Goal: Task Accomplishment & Management: Manage account settings

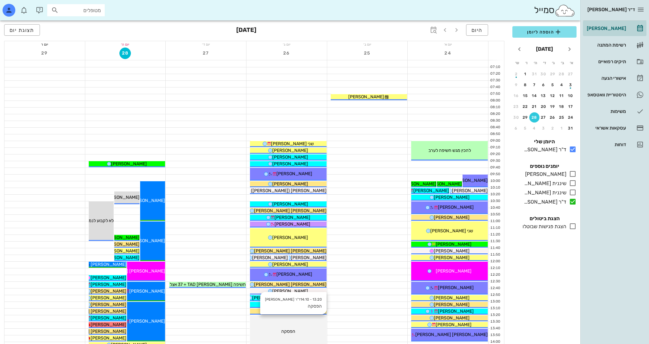
scroll to position [160, 0]
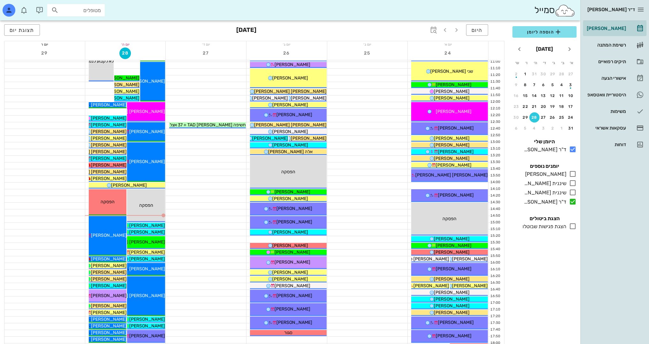
click at [181, 196] on div at bounding box center [206, 199] width 80 height 6
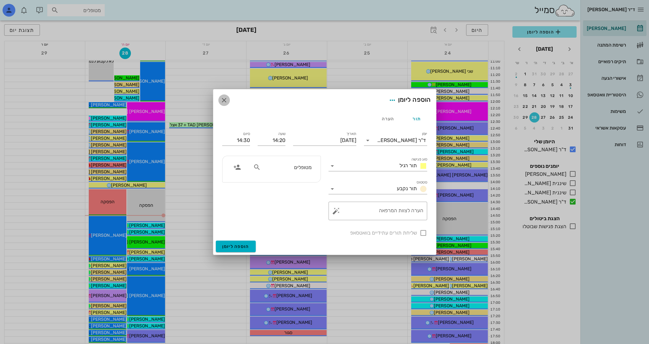
click at [227, 103] on icon "button" at bounding box center [224, 100] width 8 height 8
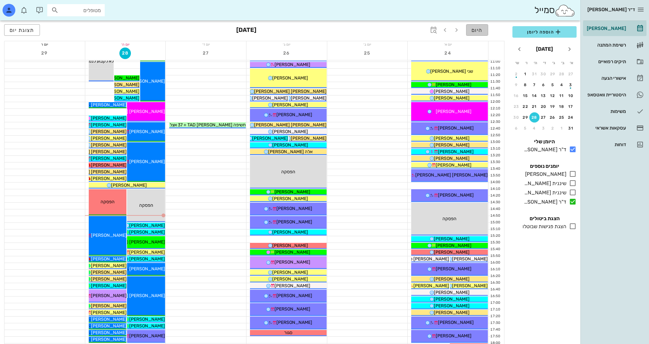
click at [475, 34] on button "היום" at bounding box center [477, 29] width 22 height 11
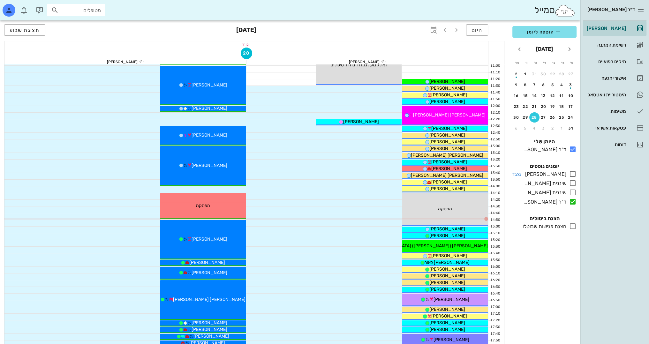
click at [572, 175] on icon at bounding box center [573, 174] width 8 height 8
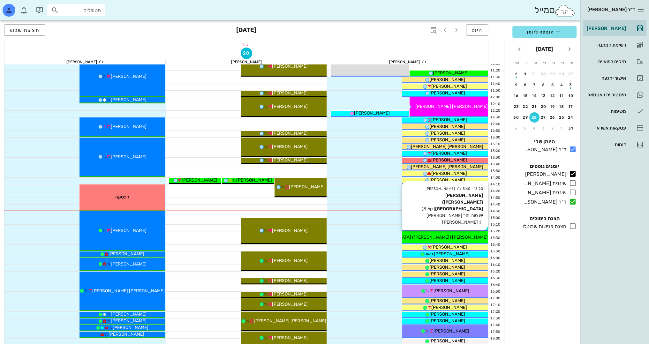
scroll to position [223, 0]
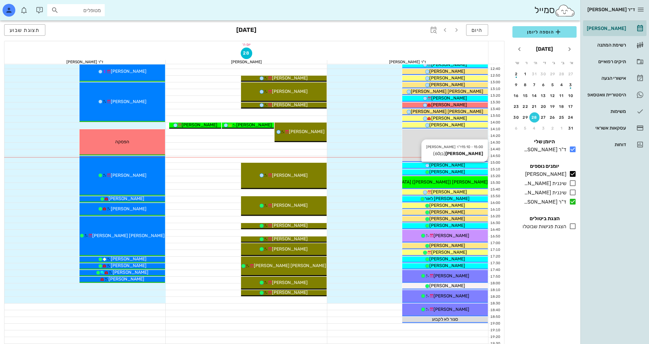
click at [469, 165] on div "[PERSON_NAME]" at bounding box center [445, 165] width 86 height 7
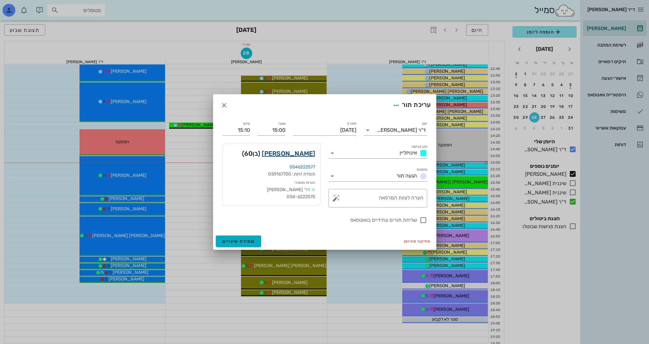
click at [312, 155] on link "[PERSON_NAME]" at bounding box center [288, 153] width 53 height 10
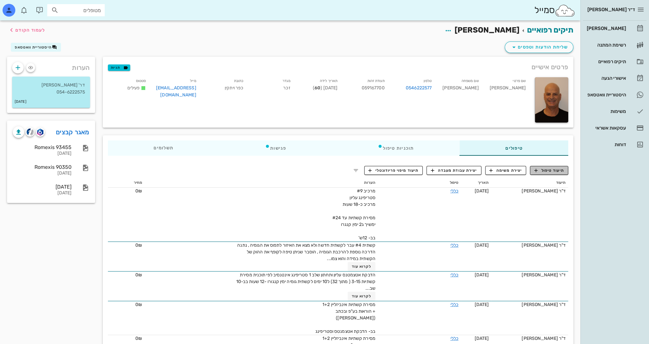
click at [548, 169] on span "תיעוד טיפול" at bounding box center [549, 171] width 30 height 6
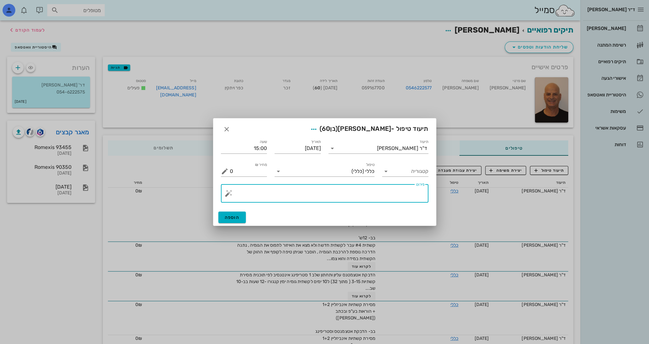
click at [372, 193] on textarea "פירוט" at bounding box center [327, 194] width 195 height 15
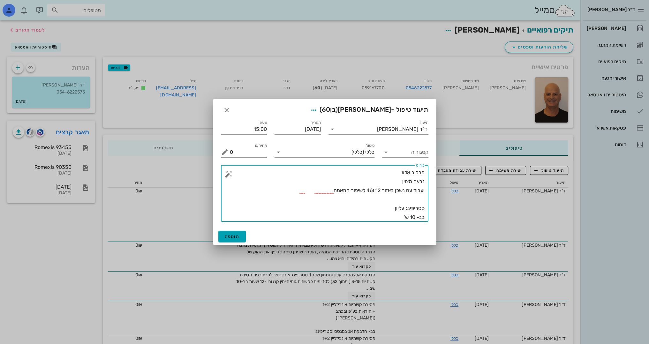
type textarea "מרכיב #18 נראה מצוין יעבוד עם נשכן באזור 12 ו46 לשיפור התאמה סטריפינג עליון בב-…"
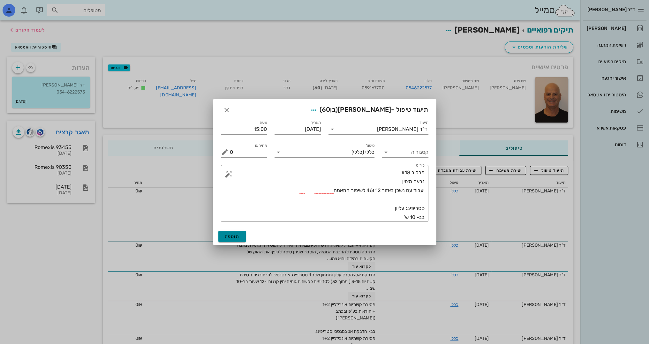
click at [228, 236] on span "הוספה" at bounding box center [232, 236] width 15 height 5
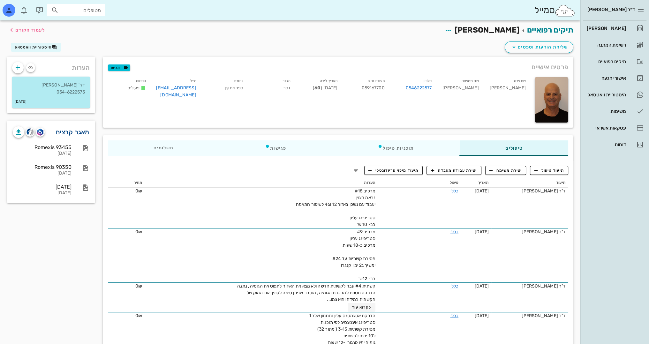
click at [61, 136] on link "מאגר קבצים" at bounding box center [73, 132] width 34 height 10
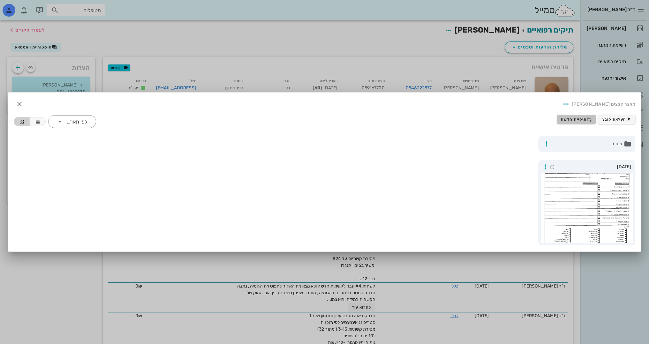
click at [578, 121] on span "תיקייה חדשה" at bounding box center [576, 119] width 31 height 5
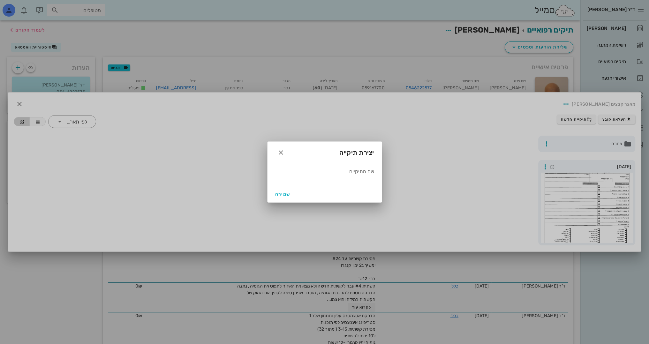
click at [359, 173] on input "שם התיקייה" at bounding box center [324, 172] width 99 height 10
type input "1.2025"
click at [285, 193] on span "שמירה" at bounding box center [282, 193] width 15 height 5
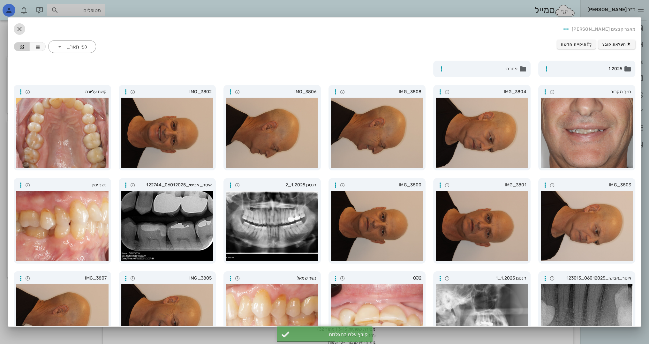
click at [23, 31] on icon "button" at bounding box center [20, 29] width 8 height 8
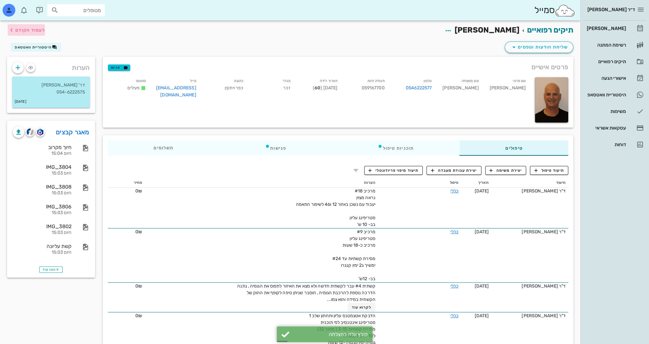
click at [38, 31] on span "לעמוד הקודם" at bounding box center [30, 29] width 30 height 5
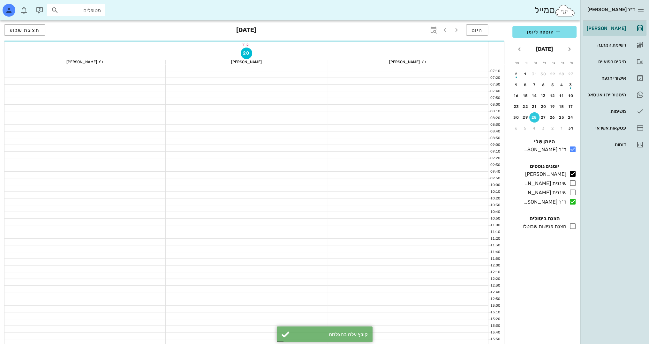
scroll to position [223, 0]
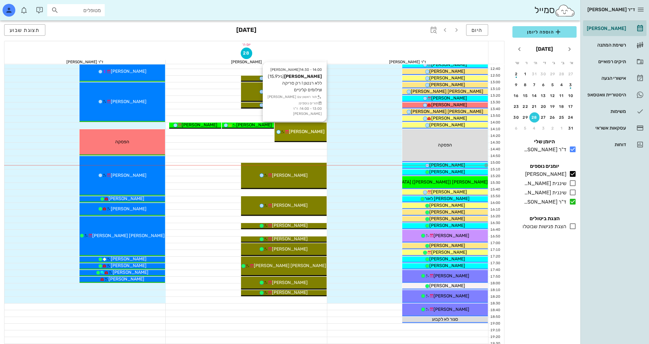
click at [295, 138] on div "14:00 - 14:30 [PERSON_NAME] (גיל 15.9 ) ללא רנטגן ! רק סריקה וצילומים קליניים ת…" at bounding box center [300, 132] width 52 height 19
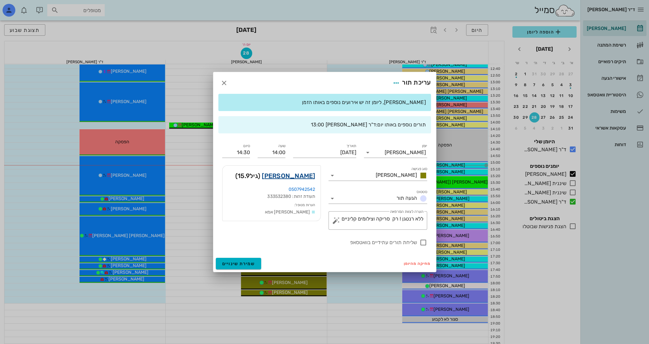
click at [299, 175] on link "[PERSON_NAME]" at bounding box center [288, 176] width 53 height 10
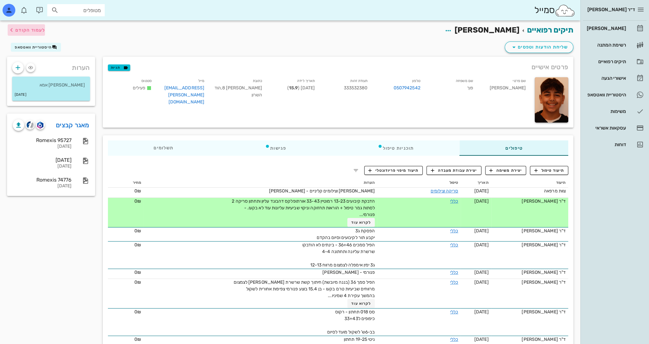
click at [19, 32] on span "לעמוד הקודם" at bounding box center [30, 29] width 30 height 5
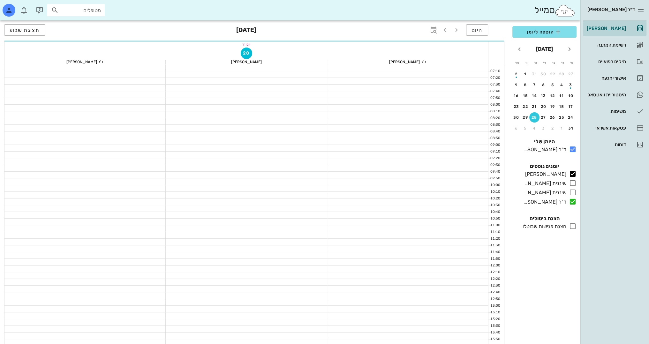
scroll to position [223, 0]
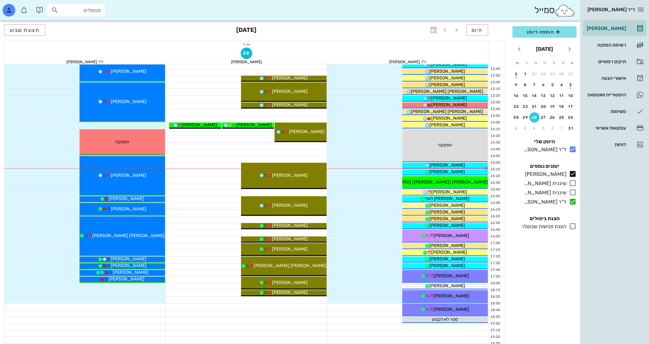
click at [608, 270] on div "ד״ר [PERSON_NAME] [PERSON_NAME] רשימת המתנה תיקים רפואיים אישורי הגעה היסטוריית…" at bounding box center [614, 172] width 69 height 344
click at [455, 170] on span "[PERSON_NAME]" at bounding box center [447, 171] width 36 height 5
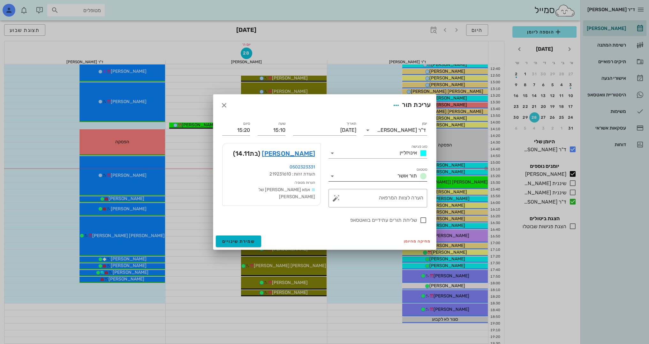
click at [330, 179] on icon at bounding box center [332, 176] width 8 height 8
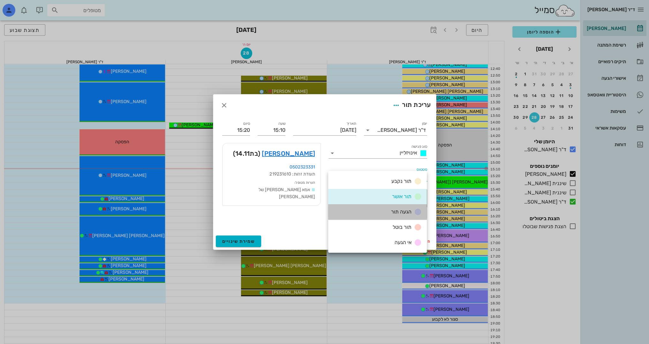
click at [419, 214] on icon at bounding box center [418, 212] width 8 height 8
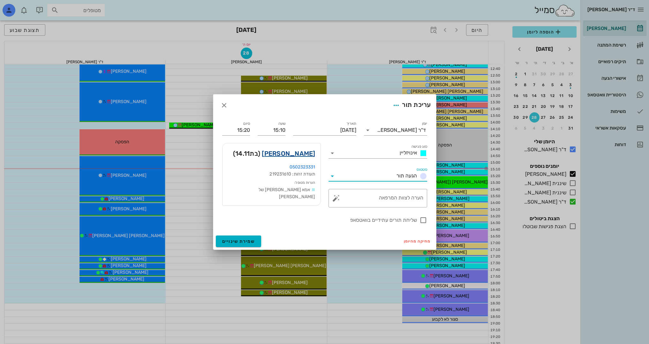
click at [302, 155] on link "[PERSON_NAME]" at bounding box center [288, 153] width 53 height 10
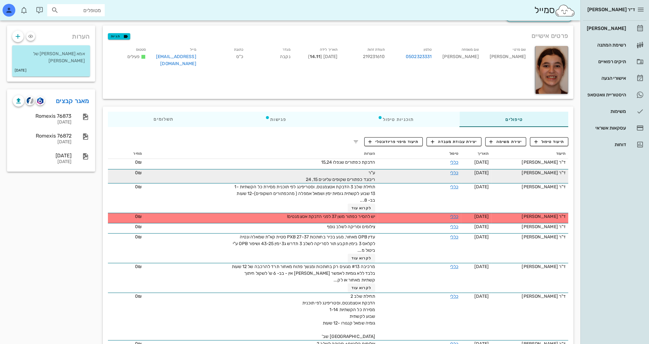
scroll to position [32, 0]
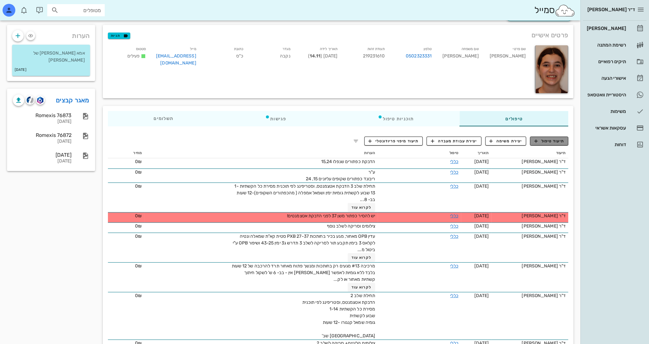
click at [554, 141] on span "תיעוד טיפול" at bounding box center [549, 141] width 30 height 6
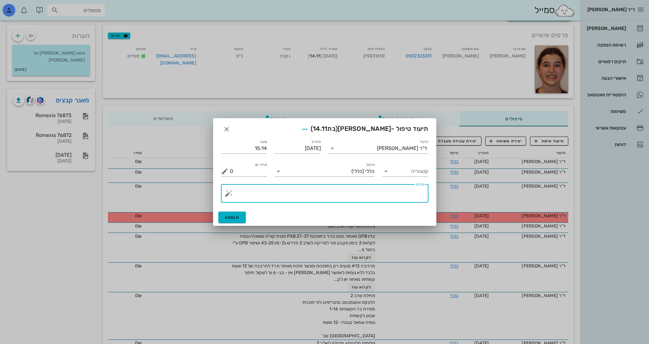
click at [401, 188] on textarea "פירוט" at bounding box center [327, 194] width 195 height 15
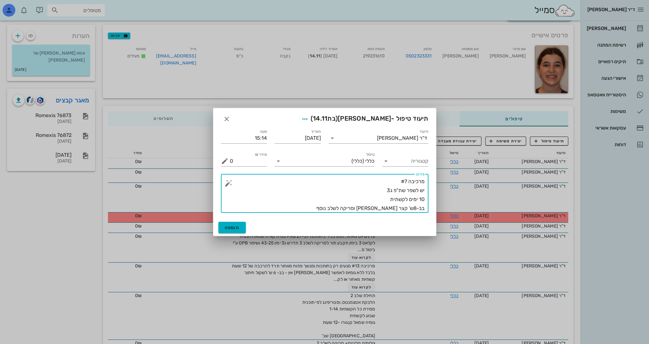
click at [379, 191] on textarea "מרכיבה #7 יש לשפר שת"פ ג3 10 ימים לקשתית בב-8ש' קצר [PERSON_NAME] וסריקה לשלב נ…" at bounding box center [327, 195] width 195 height 36
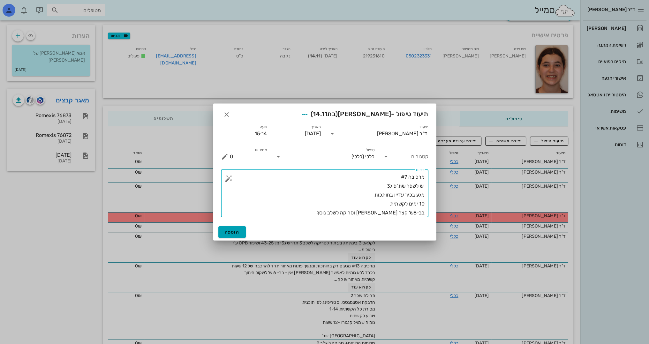
type textarea "מרכיבה #7 יש לשפר שת"פ ג3 מגע בכיר עדיין בחותכות 10 ימים לקשתית בב-8ש' קצר [PER…"
click at [237, 230] on span "הוספה" at bounding box center [232, 231] width 15 height 5
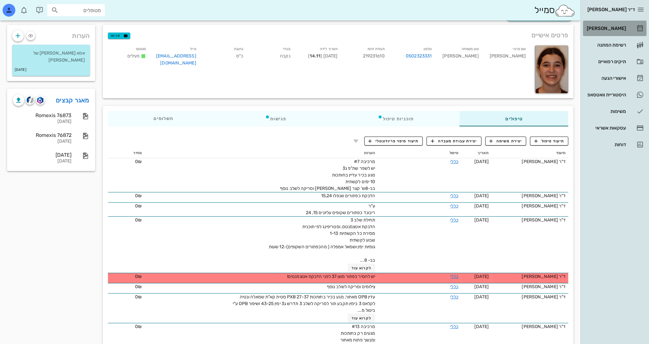
click at [615, 27] on div "[PERSON_NAME]" at bounding box center [605, 28] width 41 height 5
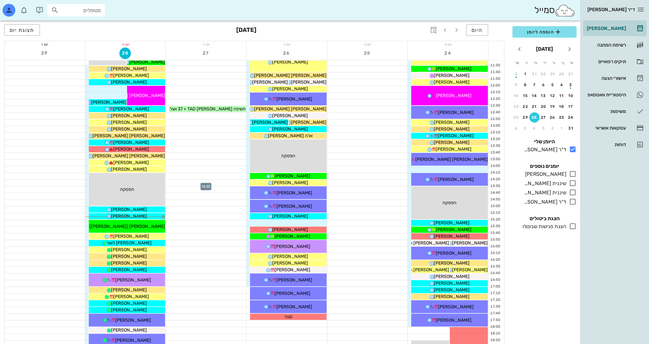
scroll to position [191, 0]
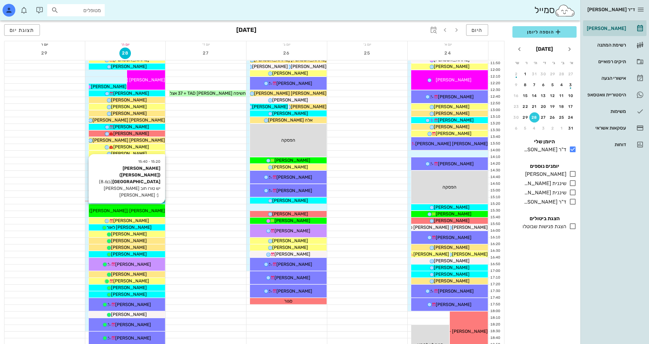
click at [156, 209] on div "[PERSON_NAME] ([PERSON_NAME]) [GEOGRAPHIC_DATA]" at bounding box center [127, 210] width 77 height 7
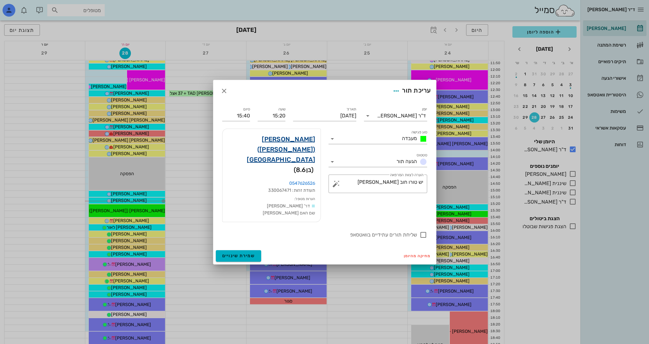
click at [277, 152] on link "[PERSON_NAME] ([PERSON_NAME]) [GEOGRAPHIC_DATA]" at bounding box center [272, 149] width 88 height 31
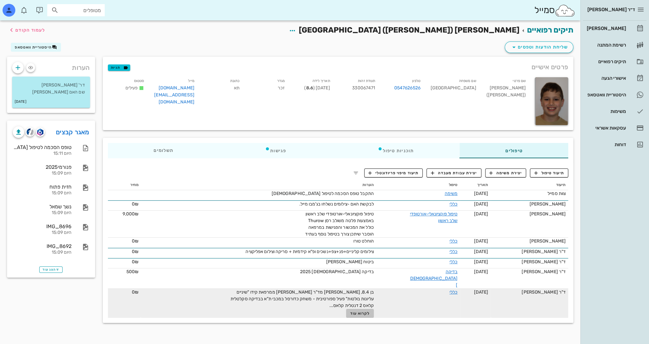
click at [355, 311] on span "לקרוא עוד" at bounding box center [360, 313] width 20 height 4
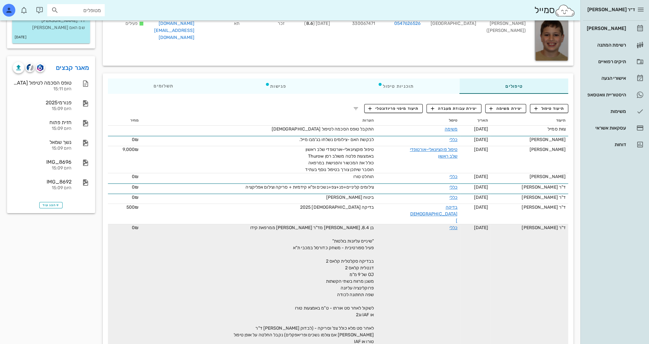
scroll to position [70, 0]
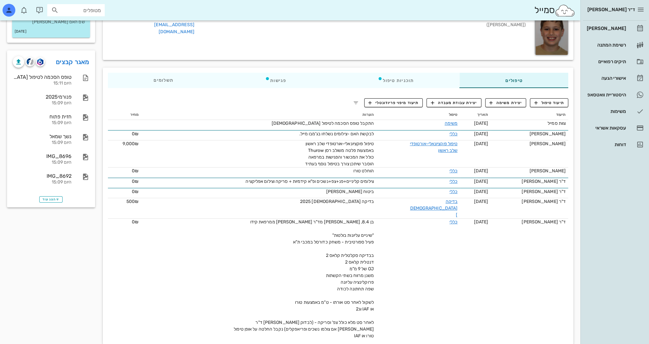
click at [214, 56] on div "שם פרטי [PERSON_NAME] ([PERSON_NAME]) שם משפחה ברלין טלפון 0547626526 תעודת זהו…" at bounding box center [317, 31] width 427 height 56
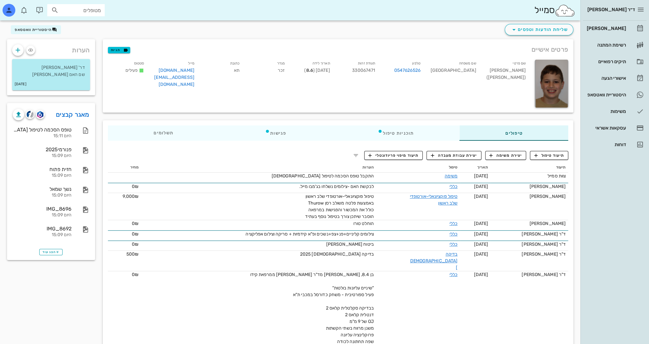
scroll to position [6, 0]
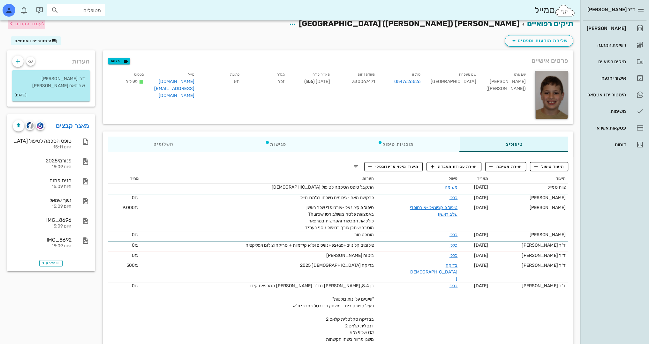
click at [37, 23] on span "לעמוד הקודם" at bounding box center [30, 23] width 30 height 5
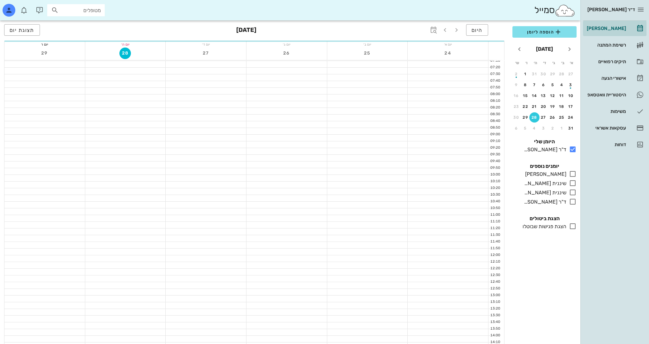
scroll to position [191, 0]
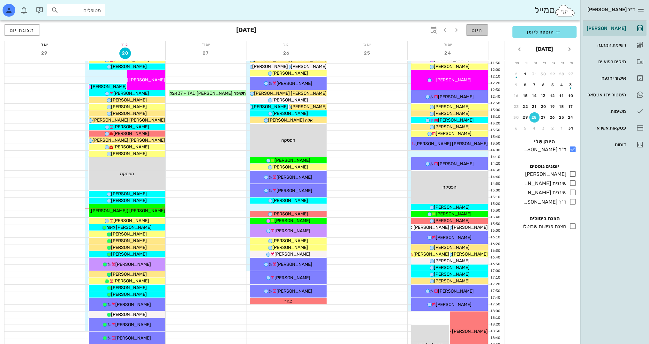
click at [477, 30] on span "היום" at bounding box center [476, 30] width 11 height 6
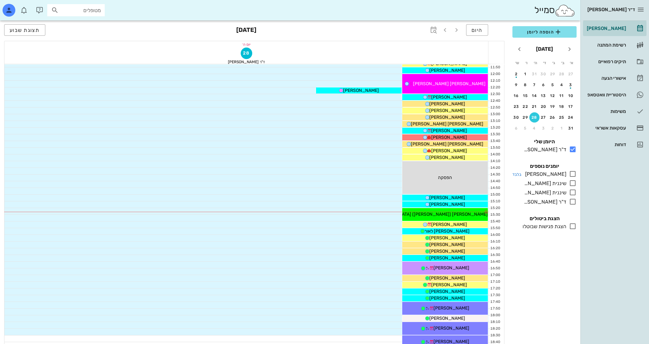
click at [570, 173] on icon at bounding box center [573, 174] width 8 height 8
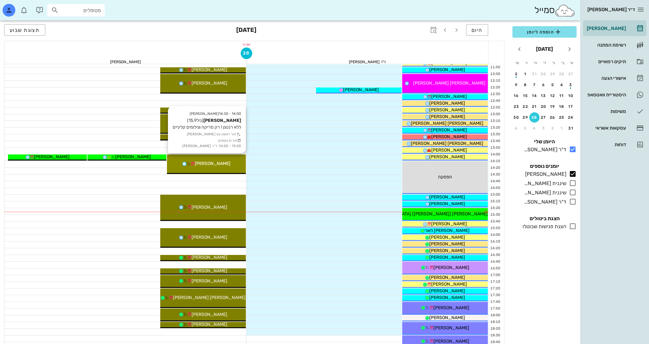
click at [204, 168] on div "14:00 - 14:30 [PERSON_NAME] (גיל 15.9 ) ללא רנטגן ! רק סריקה וצילומים קליניים ת…" at bounding box center [206, 163] width 79 height 19
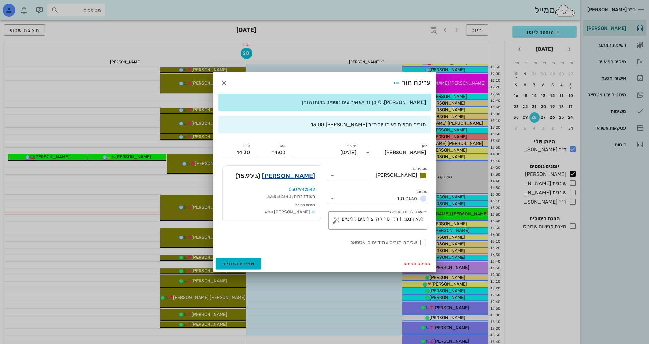
click at [297, 176] on link "[PERSON_NAME]" at bounding box center [288, 176] width 53 height 10
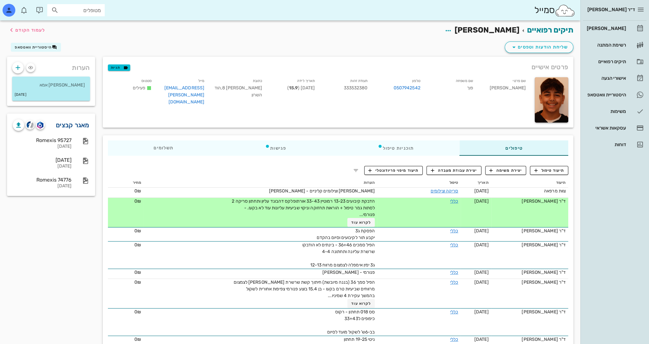
click at [76, 126] on link "מאגר קבצים" at bounding box center [73, 125] width 34 height 10
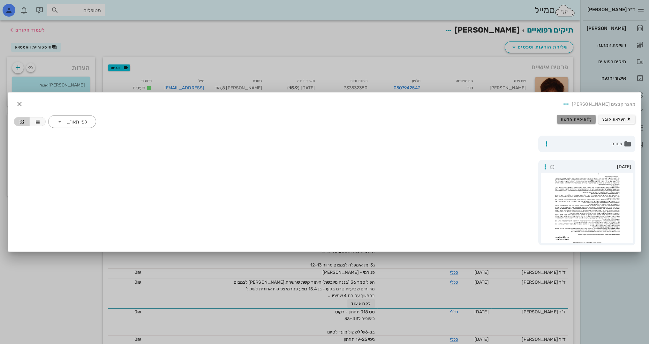
click at [582, 120] on span "תיקייה חדשה" at bounding box center [576, 119] width 31 height 5
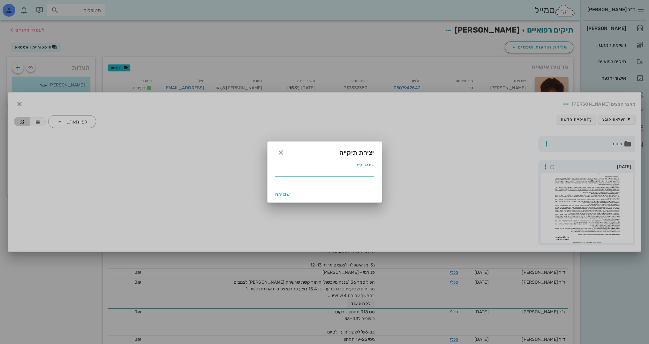
click at [368, 173] on input "שם התיקייה" at bounding box center [324, 172] width 99 height 10
type input "8.2025"
click at [286, 195] on span "שמירה" at bounding box center [282, 193] width 15 height 5
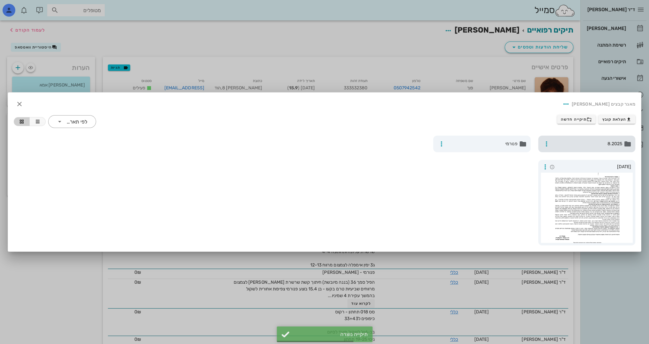
click at [586, 141] on span "8.2025" at bounding box center [587, 143] width 70 height 7
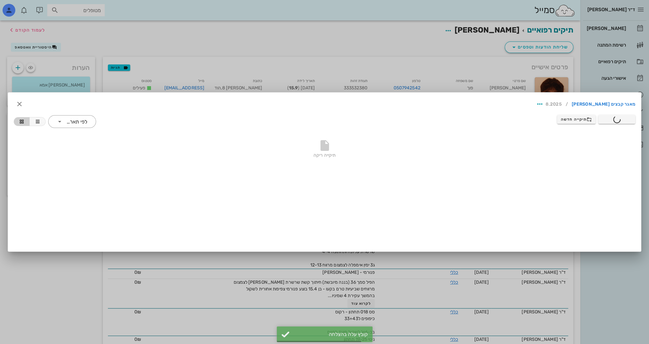
drag, startPoint x: 66, startPoint y: 301, endPoint x: 66, endPoint y: 292, distance: 9.0
click at [66, 301] on div at bounding box center [324, 172] width 649 height 344
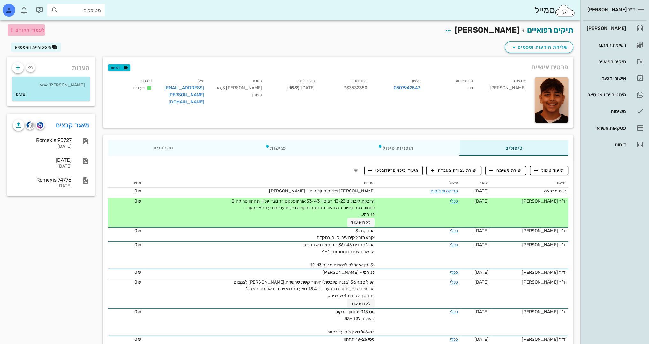
click at [34, 31] on span "לעמוד הקודם" at bounding box center [30, 29] width 30 height 5
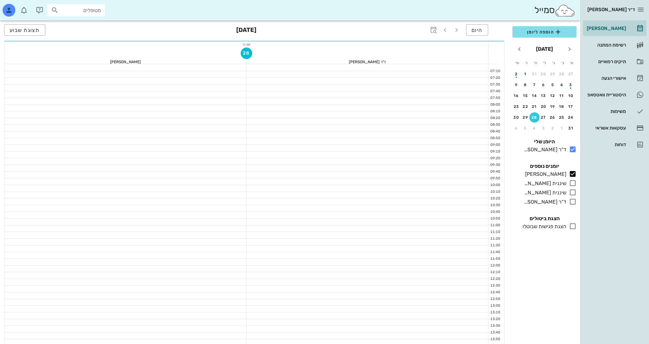
scroll to position [191, 0]
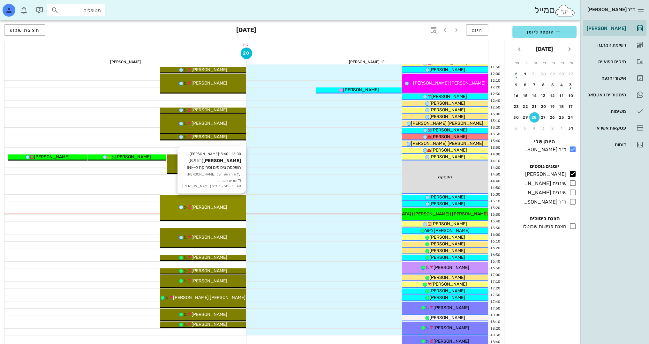
click at [236, 217] on div "15:00 - 15:40 [PERSON_NAME] [PERSON_NAME] (בת 8.9 ) השלמת צילומים וסריקה ל-INF …" at bounding box center [203, 208] width 86 height 26
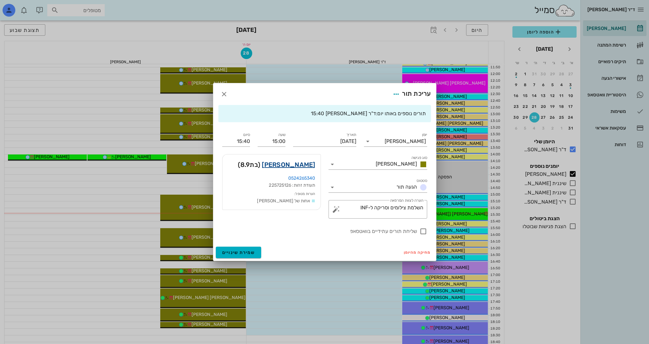
click at [300, 165] on link "[PERSON_NAME]" at bounding box center [288, 165] width 53 height 10
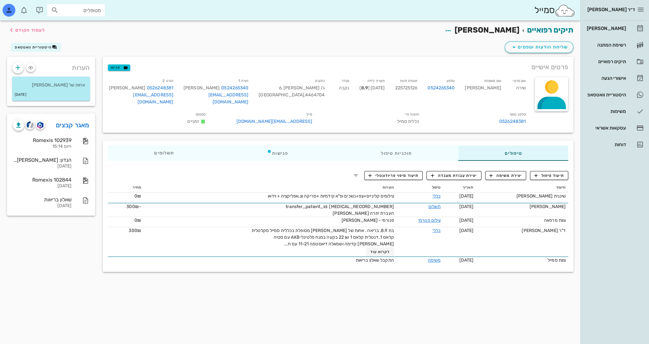
click at [182, 319] on div "תיקים רפואיים [PERSON_NAME] לעמוד הקודם שליחת הודעות וטפסים היסטוריית וואטסאפ פ…" at bounding box center [290, 182] width 580 height 324
drag, startPoint x: 497, startPoint y: 87, endPoint x: 482, endPoint y: 90, distance: 15.3
click at [482, 90] on div "שם משפחה [PERSON_NAME]" at bounding box center [483, 93] width 46 height 34
click at [463, 275] on div "תיקים רפואיים [PERSON_NAME] לעמוד הקודם שליחת הודעות וטפסים היסטוריית וואטסאפ פ…" at bounding box center [290, 182] width 580 height 324
click at [228, 307] on div "תיקים רפואיים [PERSON_NAME] לעמוד הקודם שליחת הודעות וטפסים היסטוריית וואטסאפ פ…" at bounding box center [290, 182] width 580 height 324
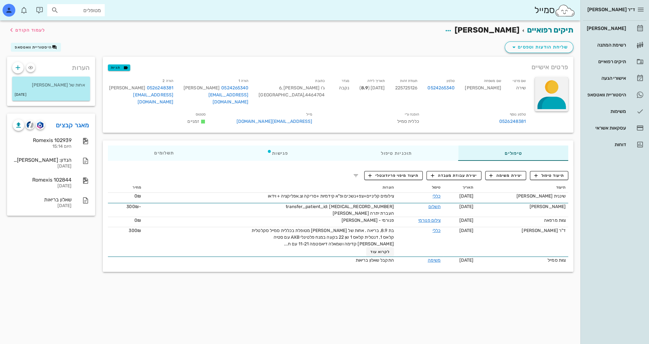
click at [552, 83] on div at bounding box center [552, 94] width 34 height 34
click at [551, 93] on div "העלאת תמונה" at bounding box center [549, 92] width 30 height 6
click at [0, 266] on div "תיקים רפואיים [PERSON_NAME] לעמוד הקודם שליחת הודעות וטפסים היסטוריית וואטסאפ פ…" at bounding box center [290, 151] width 580 height 262
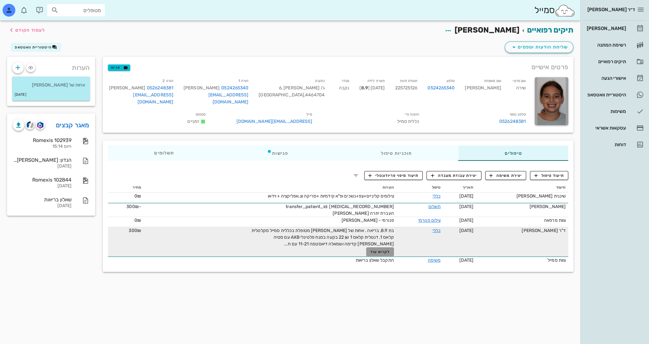
click at [385, 250] on span "לקרוא עוד" at bounding box center [380, 252] width 20 height 4
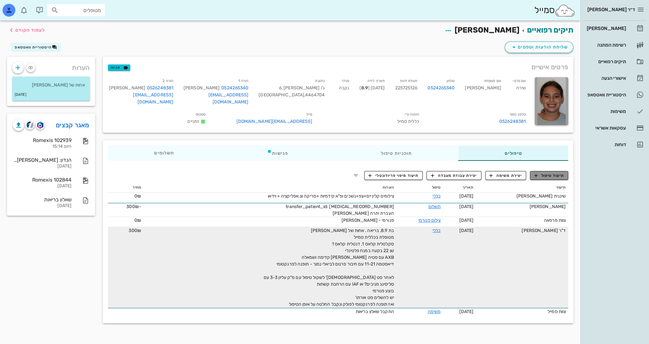
click at [540, 173] on span "תיעוד טיפול" at bounding box center [549, 176] width 30 height 6
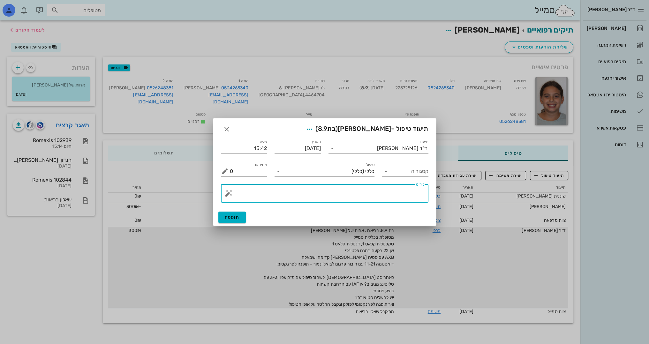
click at [398, 190] on textarea "פירוט" at bounding box center [327, 194] width 195 height 15
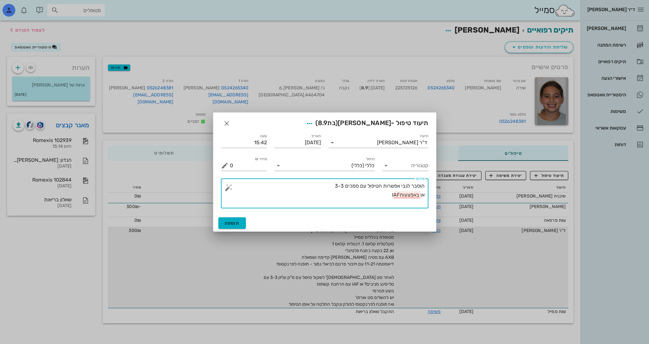
click at [399, 194] on textarea "הוסבר לגבי אפשרות הטיפול עם סמכים 3-3 או באמצעותIAF" at bounding box center [327, 195] width 195 height 27
click at [387, 193] on textarea "הוסבר לגבי אפשרות הטיפול עם סמכים 3-3 או באמצעות IAF" at bounding box center [327, 195] width 195 height 27
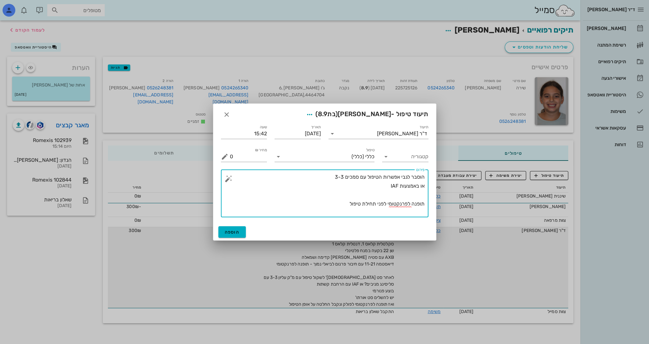
click at [385, 206] on textarea "הוסבר לגבי אפשרות הטיפול עם סמכים 3-3 או באמצעות IAF תופנה לפרנקטומי לפני תחילת…" at bounding box center [327, 195] width 195 height 45
click at [387, 203] on textarea "הוסבר לגבי אפשרות הטיפול עם סמכים 3-3 או באמצעות IAF תופנה לפרנקטומי לפני תחילת…" at bounding box center [327, 195] width 195 height 45
type textarea "הוסבר לגבי אפשרות הטיפול עם סמכים 3-3 או באמצעות IAF תופנה לפרנקטומי לפולק לפני…"
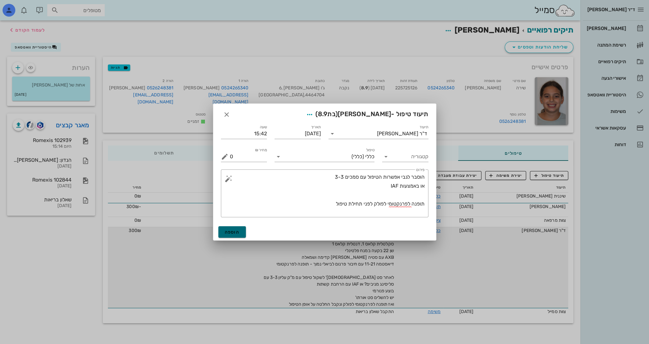
click at [231, 227] on button "הוספה" at bounding box center [232, 231] width 28 height 11
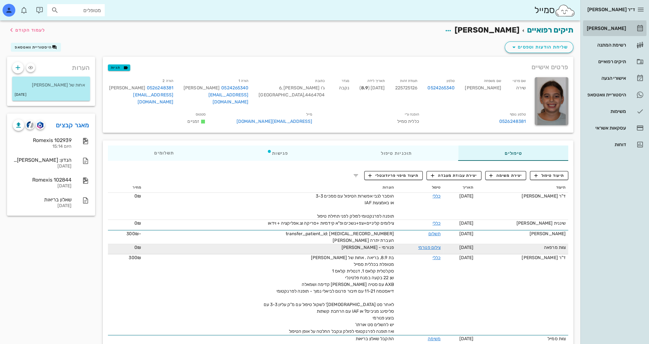
click at [619, 30] on div "[PERSON_NAME]" at bounding box center [605, 28] width 41 height 5
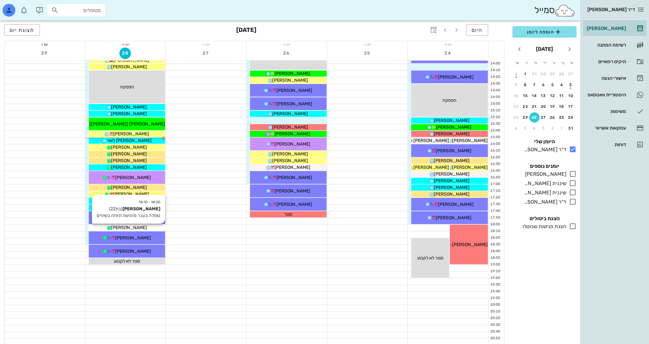
scroll to position [279, 0]
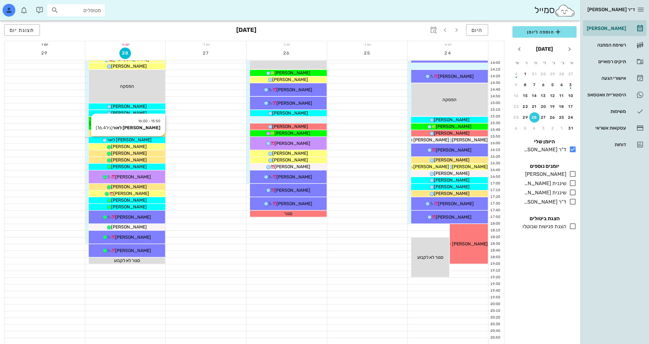
click at [146, 140] on div "[PERSON_NAME] לאור" at bounding box center [127, 140] width 77 height 7
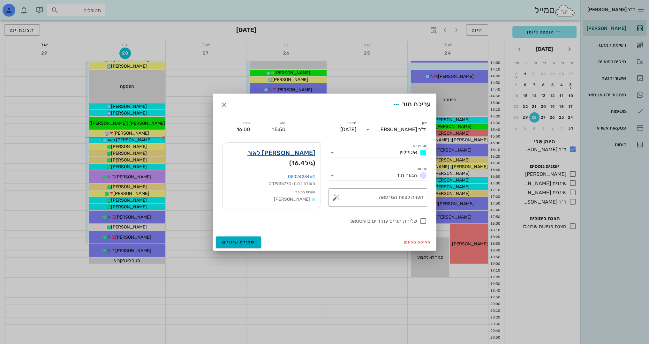
click at [299, 154] on link "[PERSON_NAME] לאור" at bounding box center [281, 153] width 68 height 10
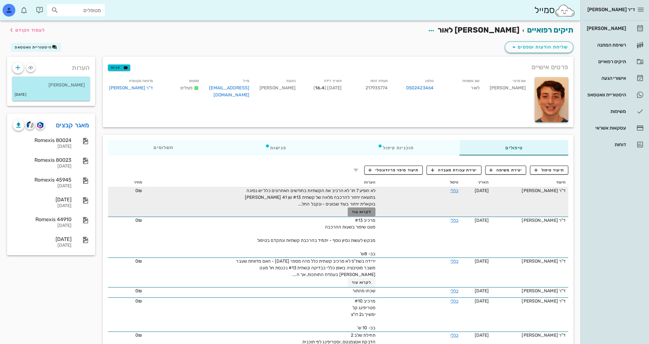
click at [358, 212] on span "לקרוא עוד" at bounding box center [362, 212] width 20 height 4
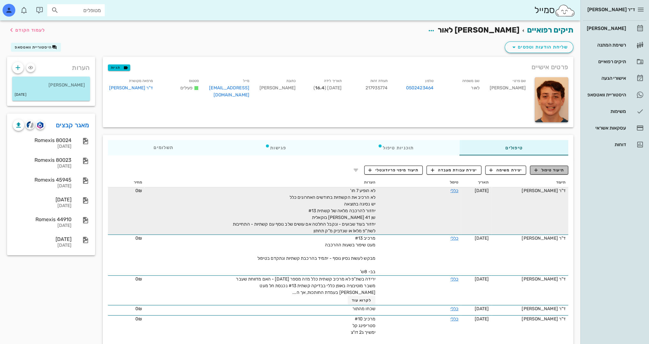
click at [553, 172] on span "תיעוד טיפול" at bounding box center [549, 170] width 30 height 6
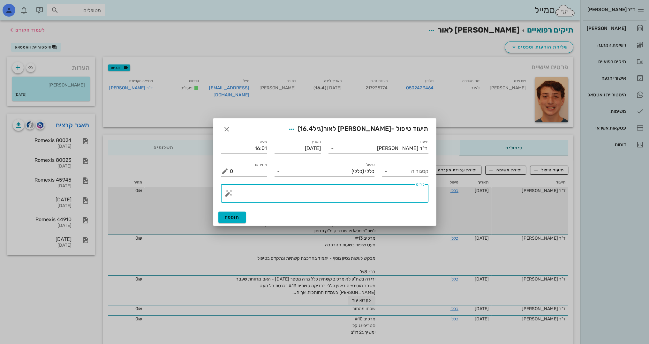
click at [394, 192] on textarea "פירוט" at bounding box center [327, 194] width 195 height 15
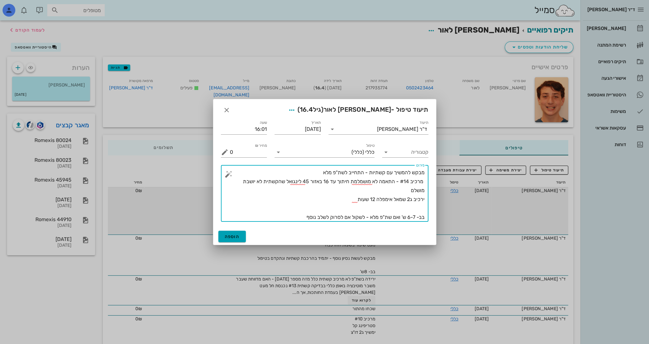
type textarea "מבקש להמשיך עם קשתיות - התחייב לשת"פ מלא מרכיב #14 - התאמה לא מושמלמת חיתוך עד …"
click at [236, 236] on span "הוספה" at bounding box center [232, 236] width 15 height 5
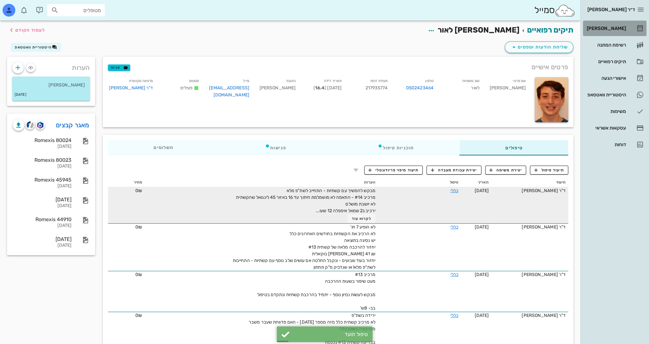
click at [620, 26] on div "[PERSON_NAME]" at bounding box center [605, 28] width 41 height 5
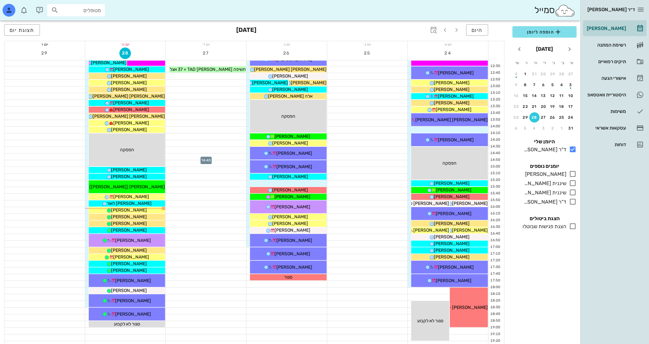
scroll to position [223, 0]
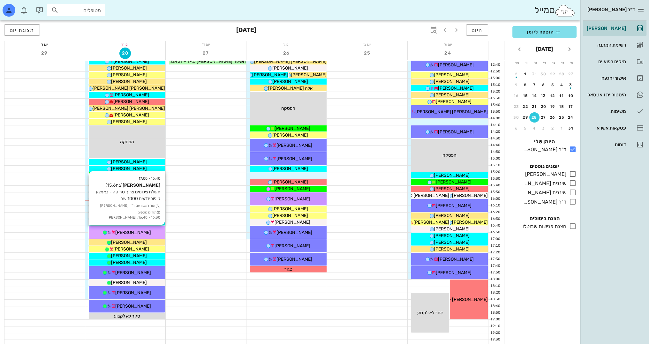
click at [139, 230] on span "[PERSON_NAME]" at bounding box center [133, 232] width 36 height 5
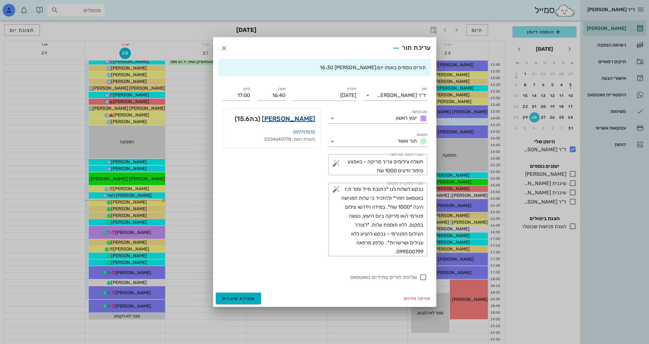
click at [306, 116] on link "[PERSON_NAME]" at bounding box center [288, 119] width 53 height 10
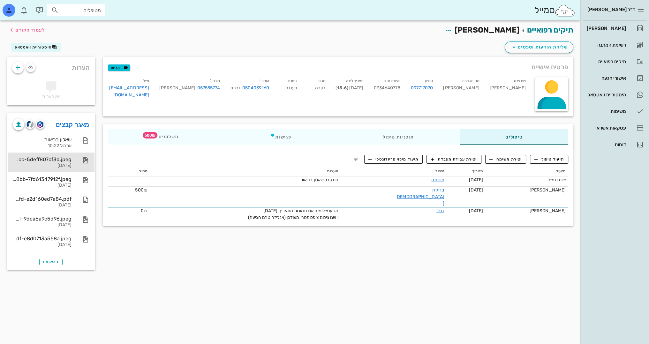
click at [56, 161] on div "344dd53d-e7e3-4df6-86cc-5deff807cf3d.jpeg" at bounding box center [42, 159] width 59 height 6
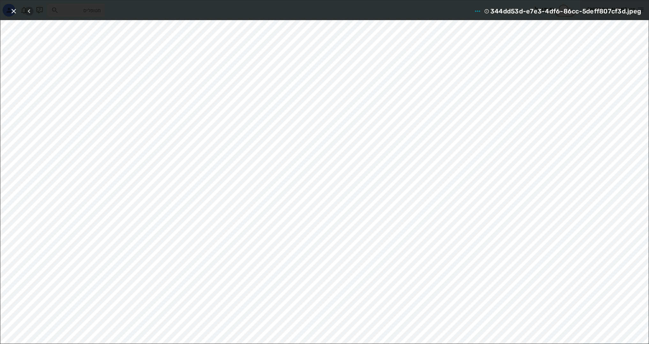
click at [29, 9] on icon "button" at bounding box center [29, 11] width 8 height 8
click at [12, 10] on icon "button" at bounding box center [14, 11] width 8 height 8
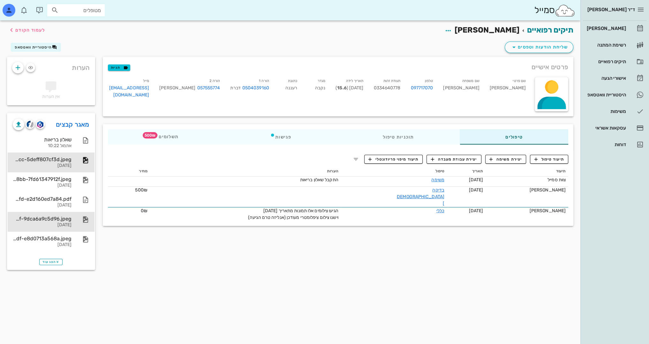
click at [50, 225] on div "[DATE]" at bounding box center [42, 224] width 59 height 5
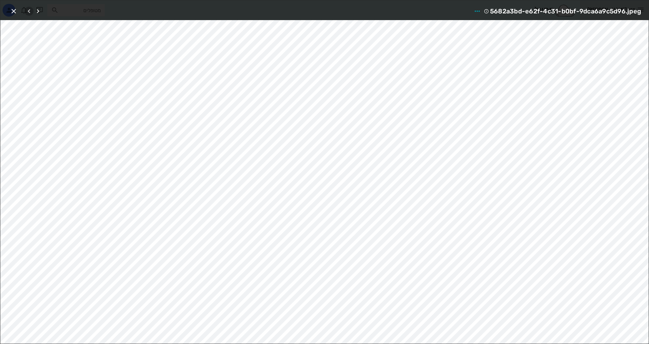
click at [28, 9] on icon "button" at bounding box center [29, 11] width 8 height 8
click at [28, 10] on icon "button" at bounding box center [29, 11] width 8 height 8
click at [39, 11] on icon "button" at bounding box center [38, 11] width 8 height 8
click at [31, 11] on icon "button" at bounding box center [29, 11] width 8 height 8
click at [39, 10] on icon "button" at bounding box center [38, 11] width 8 height 8
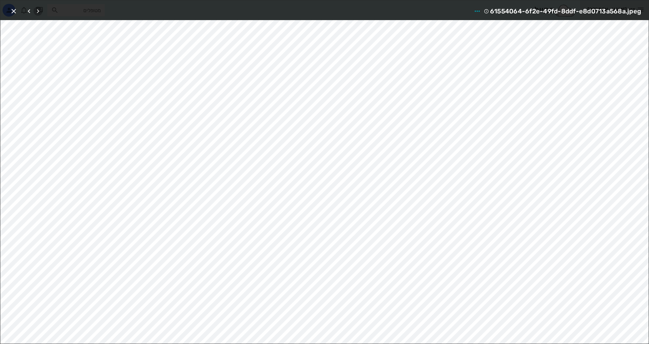
click at [39, 10] on icon "button" at bounding box center [38, 11] width 8 height 8
click at [29, 9] on icon "button" at bounding box center [29, 11] width 8 height 8
drag, startPoint x: 29, startPoint y: 9, endPoint x: 15, endPoint y: 10, distance: 13.4
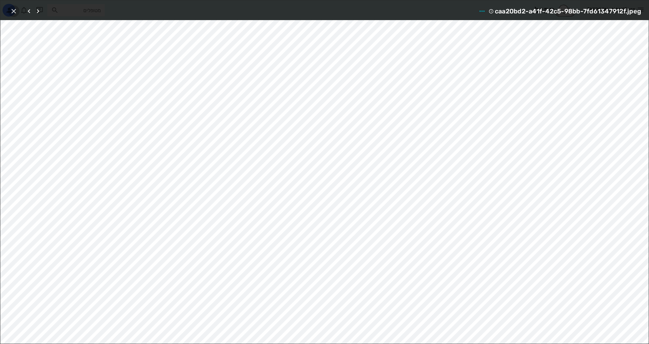
click at [15, 10] on icon "button" at bounding box center [14, 11] width 8 height 8
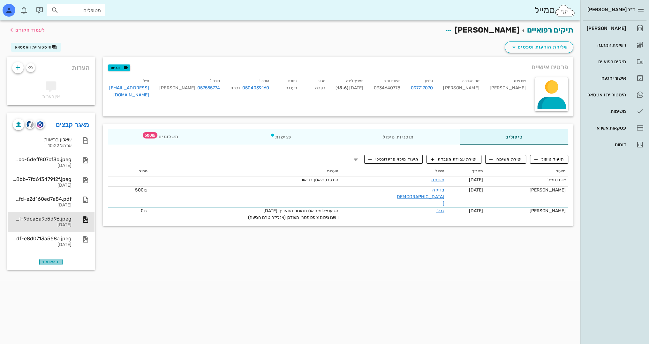
click at [55, 261] on span "הצג עוד" at bounding box center [50, 262] width 17 height 4
click at [80, 142] on div at bounding box center [82, 141] width 14 height 8
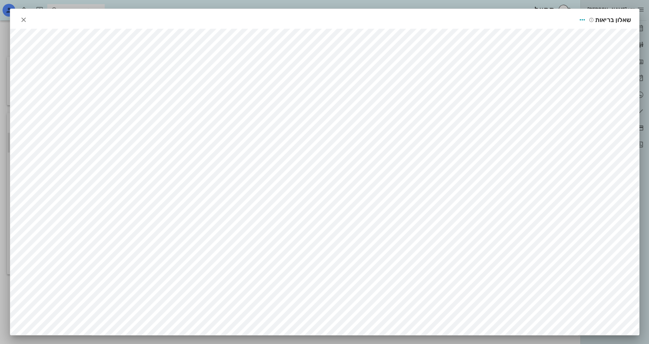
click at [646, 23] on div at bounding box center [324, 172] width 649 height 344
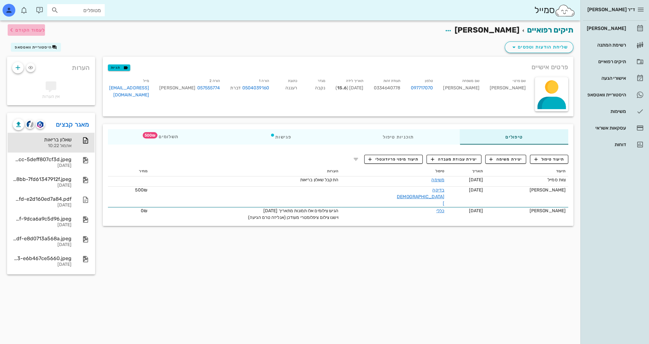
click at [24, 35] on button "לעמוד הקודם" at bounding box center [26, 29] width 37 height 11
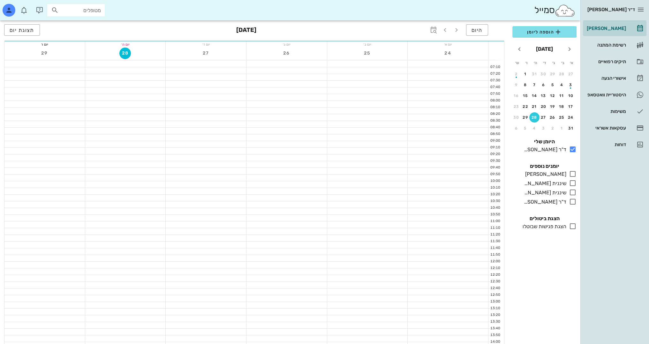
scroll to position [223, 0]
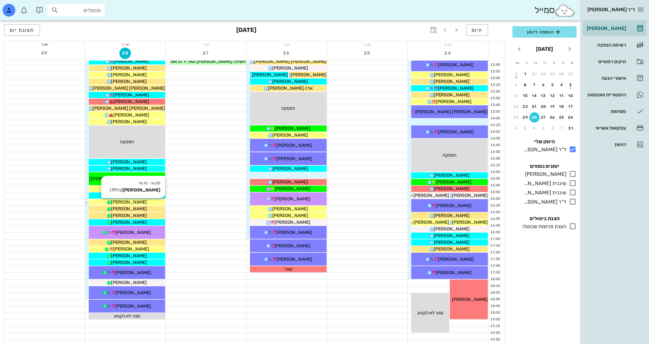
click at [142, 202] on div "[PERSON_NAME]" at bounding box center [127, 202] width 77 height 7
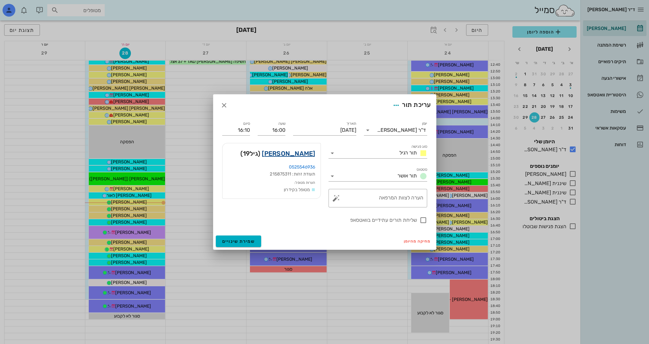
click at [312, 154] on link "[PERSON_NAME]" at bounding box center [288, 153] width 53 height 10
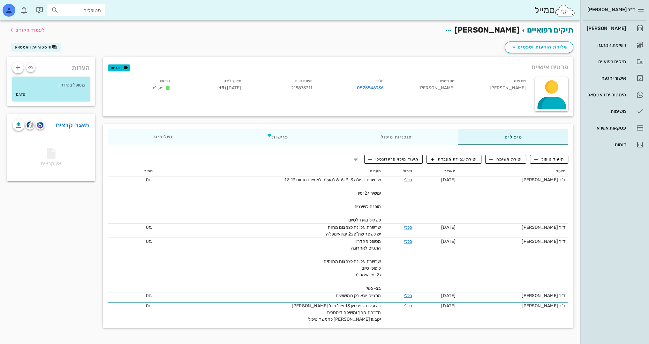
click at [614, 251] on div "ד״ר [PERSON_NAME] [PERSON_NAME] רשימת המתנה תיקים רפואיים אישורי הגעה היסטוריית…" at bounding box center [614, 172] width 69 height 344
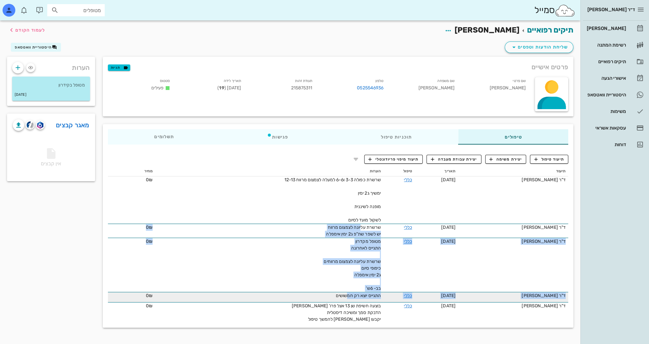
drag, startPoint x: 356, startPoint y: 228, endPoint x: 343, endPoint y: 294, distance: 67.6
click at [343, 294] on tbody "ד"ר [PERSON_NAME] [DATE] כללי שרשרת כפולה 3-3 ו6-6 למעלה לצמצום מרווח 12-13 ימש…" at bounding box center [338, 249] width 460 height 146
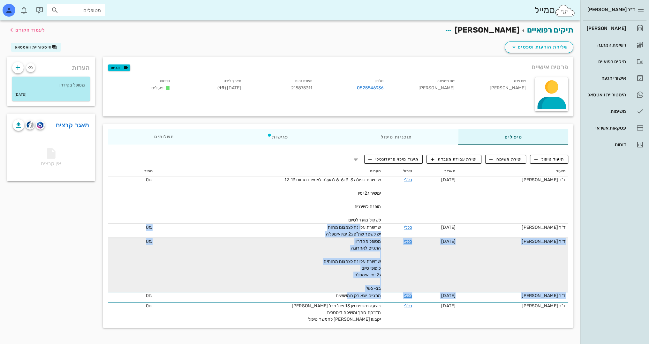
click at [374, 262] on span "מטופל מקדרון התגייס לאחרונה שרשרת עליונה לצמצום מרווחים כיפופי סיום ג2 ימין אימ…" at bounding box center [352, 265] width 57 height 52
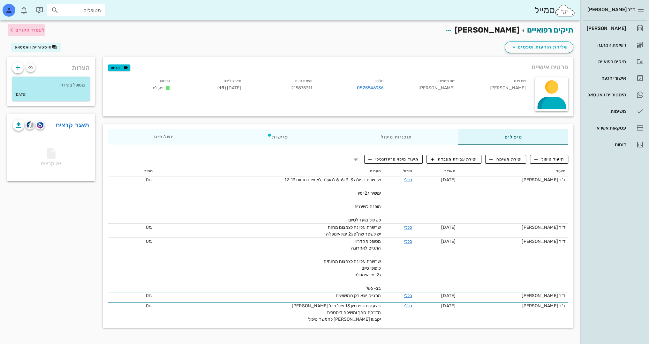
click at [41, 33] on span "לעמוד הקודם" at bounding box center [26, 30] width 37 height 8
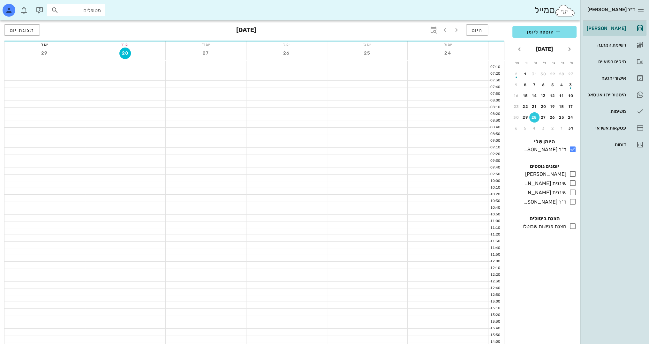
scroll to position [223, 0]
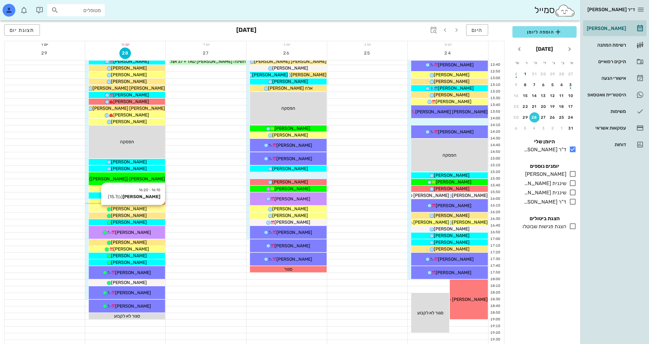
click at [138, 208] on span "[PERSON_NAME]" at bounding box center [129, 208] width 36 height 5
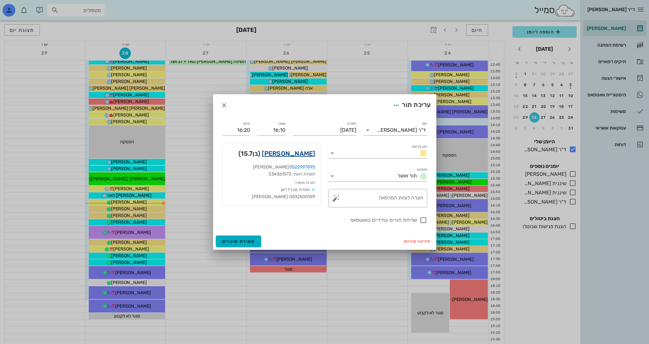
click at [292, 156] on link "[PERSON_NAME]" at bounding box center [288, 153] width 53 height 10
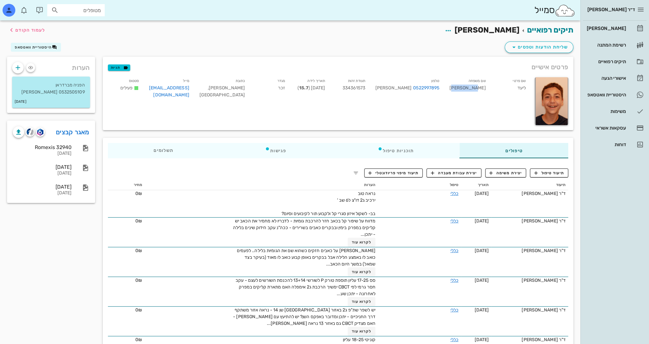
drag, startPoint x: 478, startPoint y: 87, endPoint x: 459, endPoint y: 88, distance: 19.5
click at [459, 88] on div "שם משפחה [PERSON_NAME]" at bounding box center [467, 89] width 46 height 26
drag, startPoint x: 465, startPoint y: 84, endPoint x: 462, endPoint y: 85, distance: 3.7
click at [462, 85] on div "שם משפחה [PERSON_NAME]" at bounding box center [467, 89] width 46 height 26
click at [462, 86] on div "שם משפחה [PERSON_NAME]" at bounding box center [467, 89] width 46 height 26
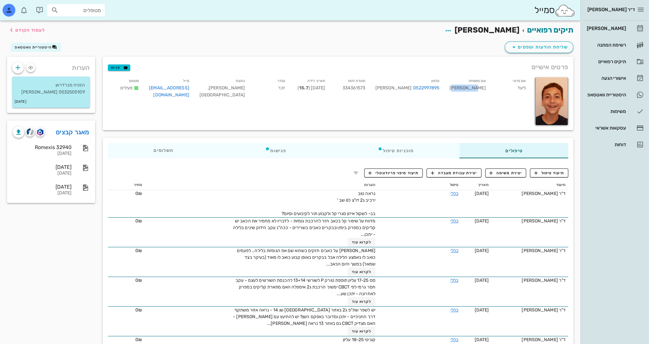
click at [462, 86] on div "שם משפחה [PERSON_NAME]" at bounding box center [467, 89] width 46 height 26
copy div "[PERSON_NAME]"
click at [61, 134] on link "מאגר קבצים" at bounding box center [73, 132] width 34 height 10
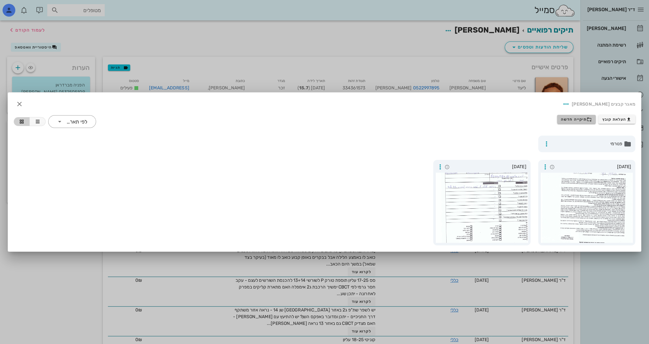
click at [574, 123] on button "תיקייה חדשה" at bounding box center [576, 119] width 39 height 9
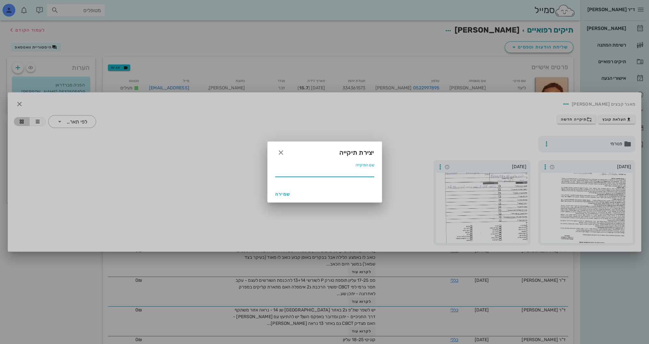
click at [352, 176] on input "שם התיקייה" at bounding box center [324, 172] width 99 height 10
type input "12.2024"
click at [276, 190] on button "שמירה" at bounding box center [283, 193] width 20 height 11
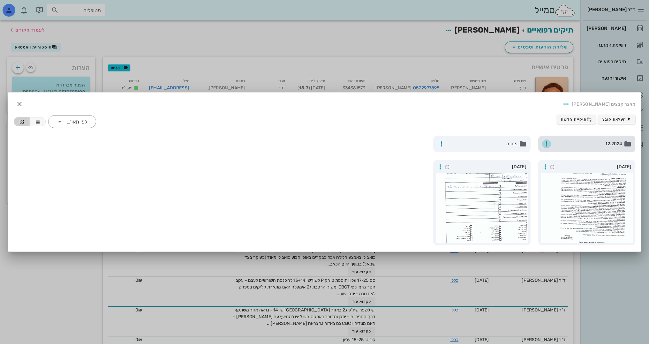
drag, startPoint x: 562, startPoint y: 146, endPoint x: 542, endPoint y: 141, distance: 20.4
click at [542, 141] on span "button" at bounding box center [546, 144] width 9 height 8
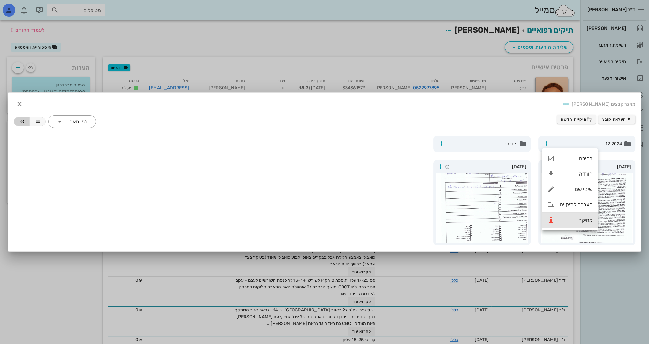
click at [570, 221] on div "מחיקה" at bounding box center [576, 220] width 33 height 6
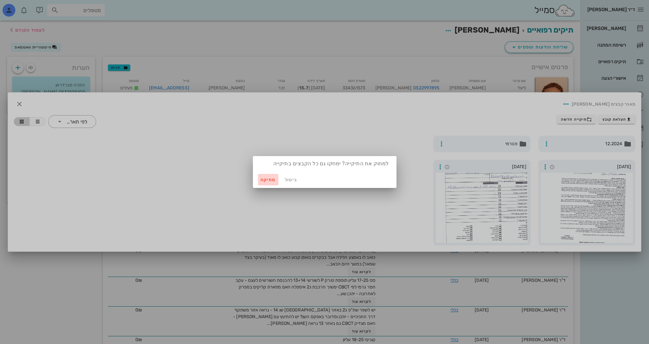
click at [268, 184] on button "מחיקה" at bounding box center [268, 179] width 20 height 11
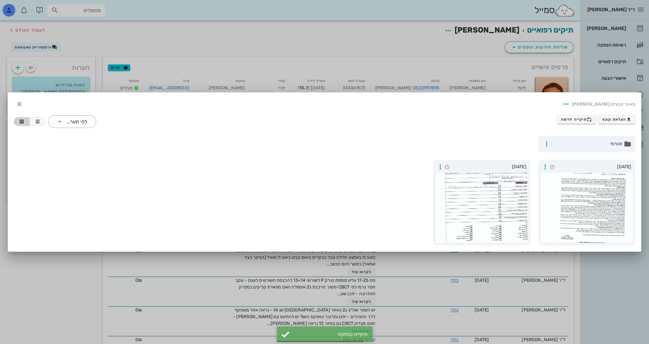
click at [137, 45] on div at bounding box center [324, 172] width 649 height 344
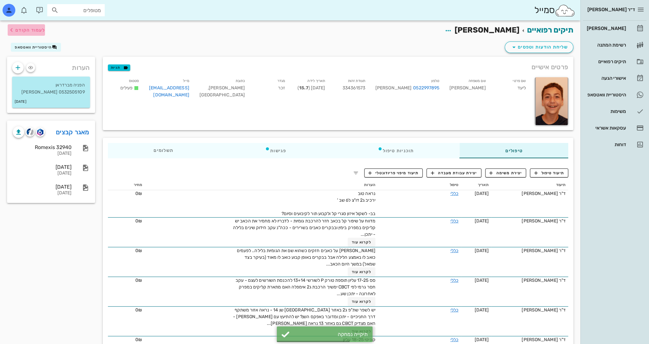
click at [31, 30] on span "לעמוד הקודם" at bounding box center [30, 29] width 30 height 5
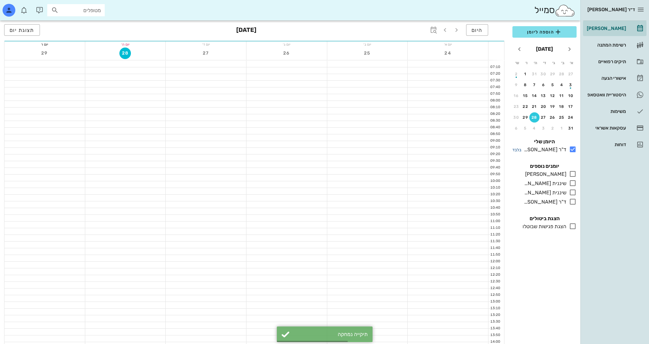
scroll to position [223, 0]
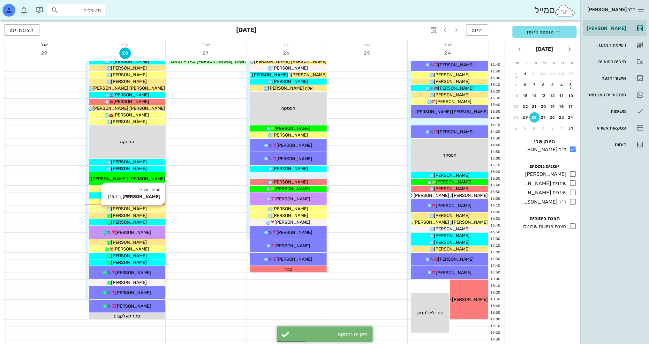
click at [146, 208] on div "[PERSON_NAME]" at bounding box center [127, 209] width 77 height 7
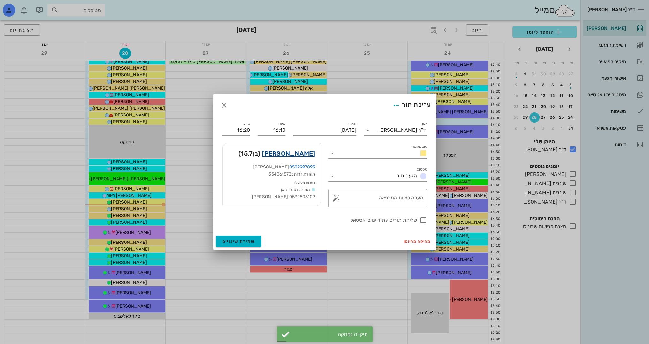
click at [301, 156] on link "[PERSON_NAME]" at bounding box center [288, 153] width 53 height 10
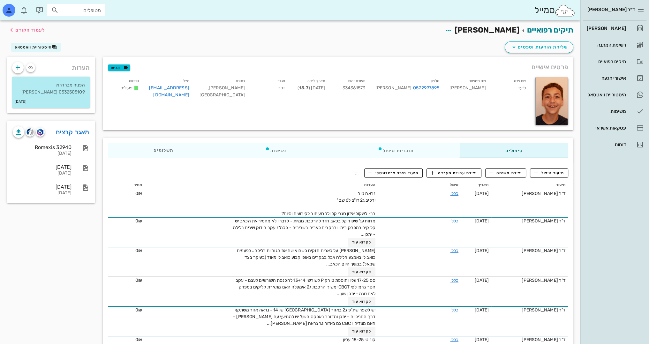
click at [632, 258] on div "ד״ר [PERSON_NAME] [PERSON_NAME] רשימת המתנה תיקים רפואיים אישורי הגעה היסטוריית…" at bounding box center [614, 172] width 69 height 344
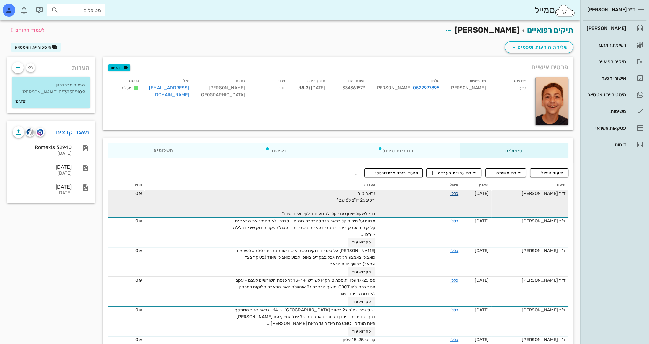
click at [450, 194] on link "כללי" at bounding box center [454, 193] width 8 height 5
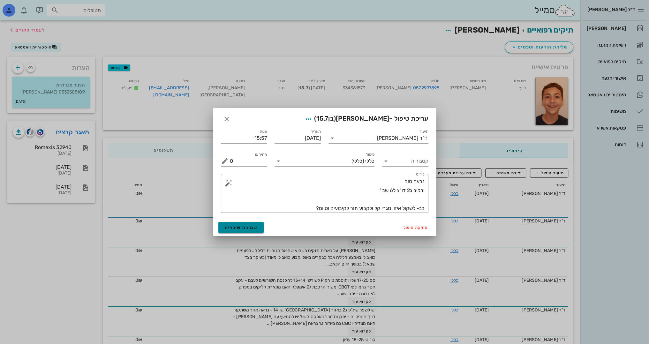
click at [248, 232] on button "שמירת שינויים" at bounding box center [241, 227] width 46 height 11
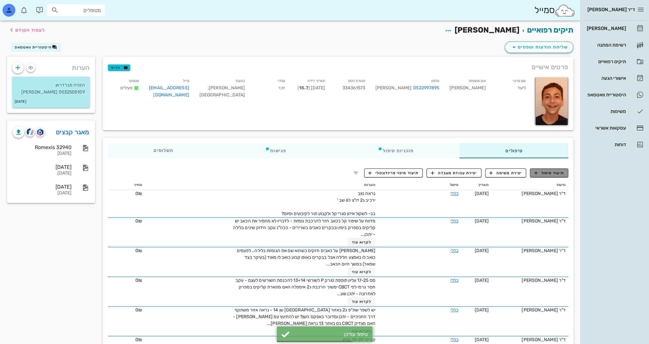
click at [558, 173] on span "תיעוד טיפול" at bounding box center [549, 173] width 30 height 6
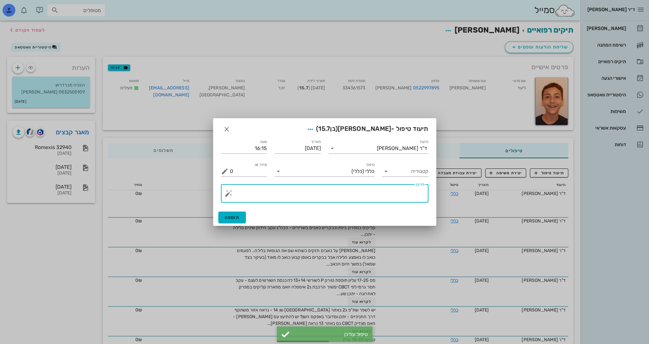
click at [401, 196] on textarea "פירוט" at bounding box center [327, 194] width 195 height 15
type textarea "x"
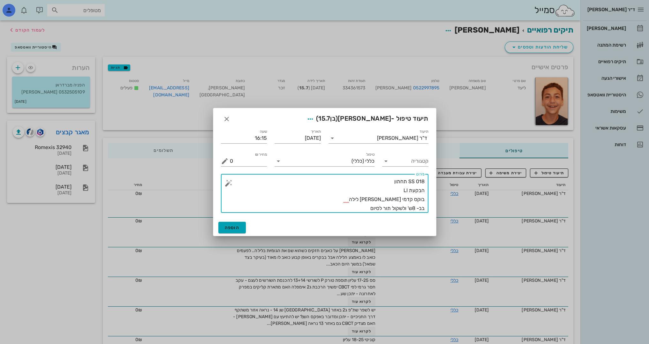
type textarea "SS 018 תחתון הבקעת LI בוקס קדמי [PERSON_NAME] לילה בב- 8ש' ולשקול תור לסיום"
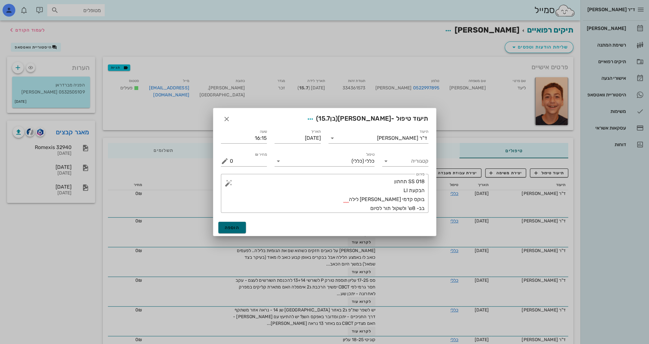
click at [229, 225] on button "הוספה" at bounding box center [232, 227] width 28 height 11
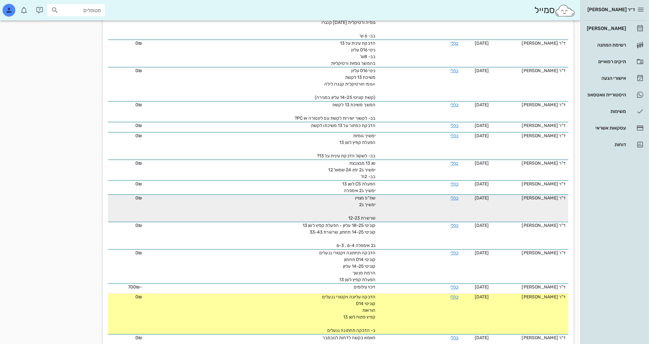
scroll to position [447, 0]
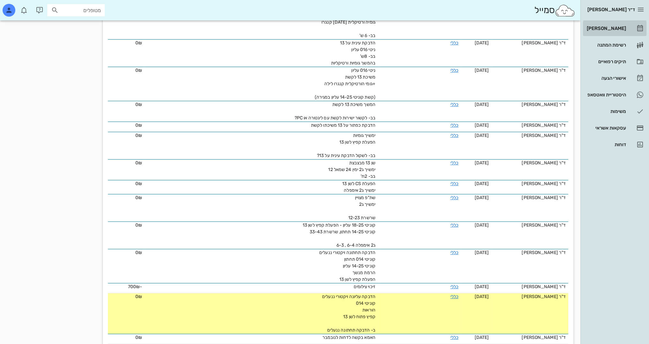
click at [623, 23] on div "[PERSON_NAME]" at bounding box center [605, 28] width 41 height 10
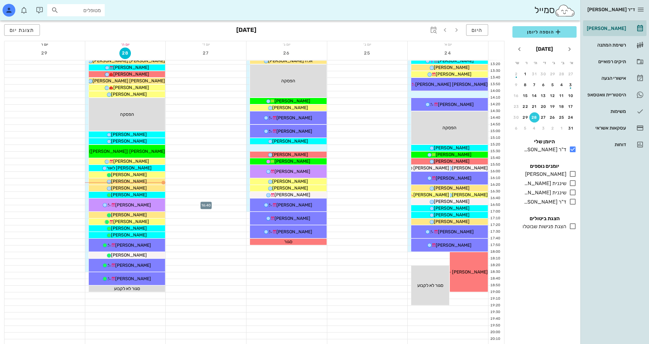
scroll to position [255, 0]
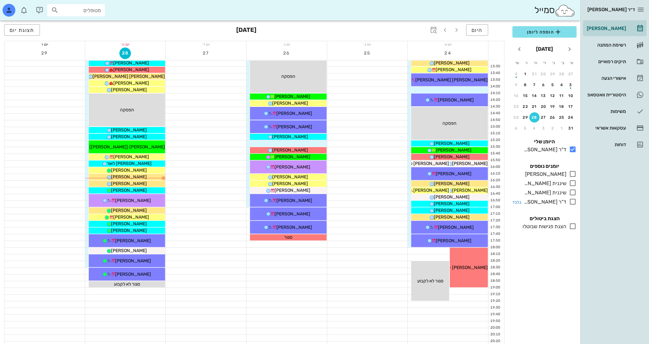
click at [575, 199] on icon at bounding box center [573, 202] width 8 height 8
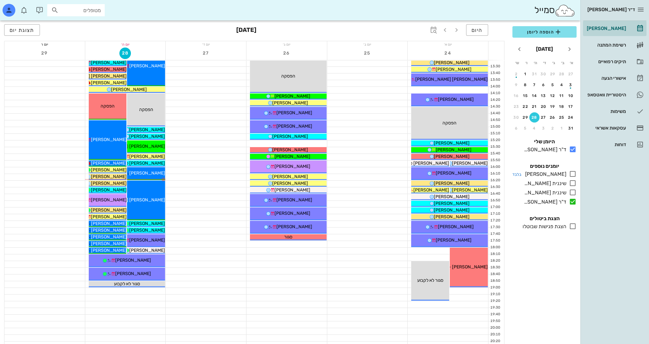
click at [574, 174] on icon at bounding box center [573, 174] width 8 height 8
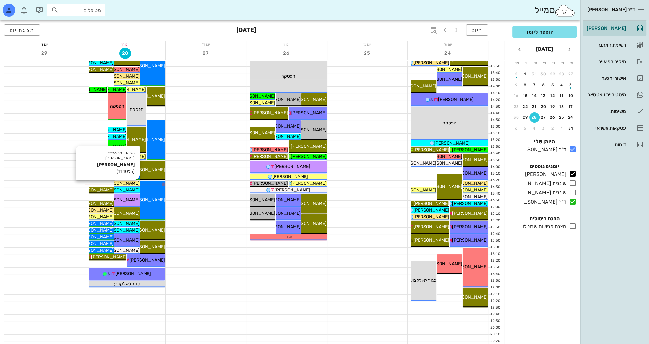
click at [134, 182] on span "[PERSON_NAME]" at bounding box center [122, 183] width 36 height 5
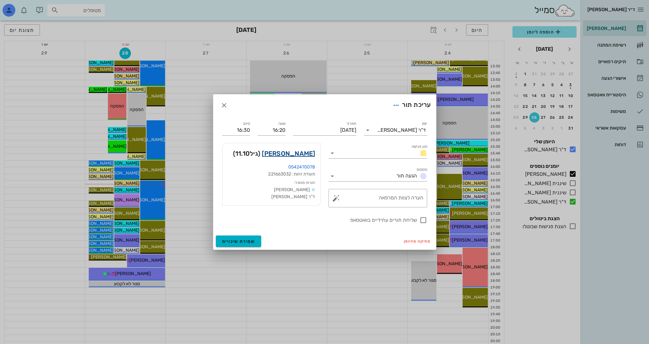
click at [273, 152] on link "[PERSON_NAME]" at bounding box center [288, 153] width 53 height 10
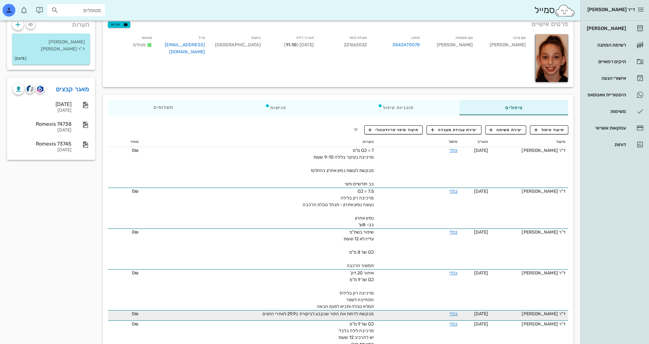
scroll to position [32, 0]
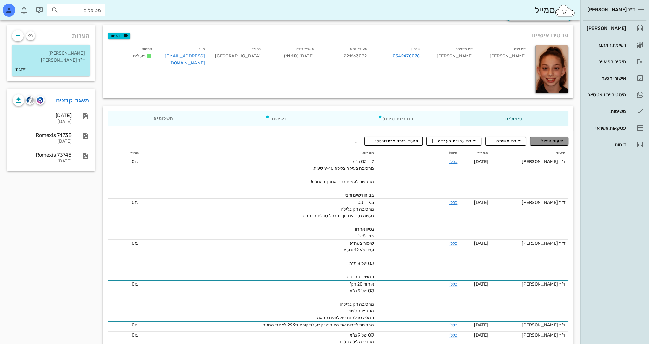
click at [559, 140] on span "תיעוד טיפול" at bounding box center [549, 141] width 30 height 6
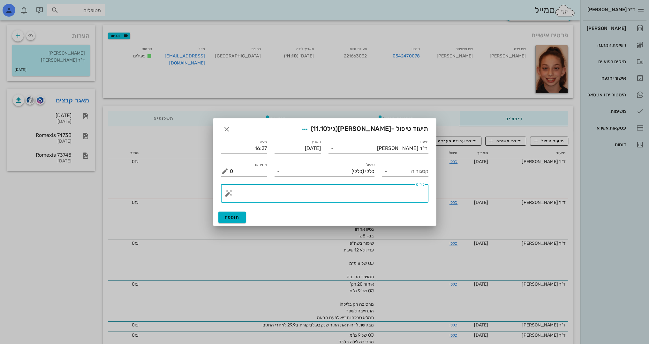
click at [393, 197] on textarea "פירוט" at bounding box center [327, 194] width 195 height 15
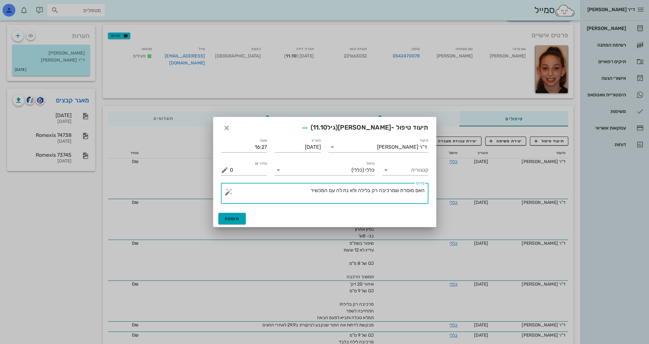
type textarea "האם מוסרת שמרכיבה רק בלילה ולא נח לה עם המכשיר"
click at [239, 217] on button "הוספה" at bounding box center [232, 218] width 28 height 11
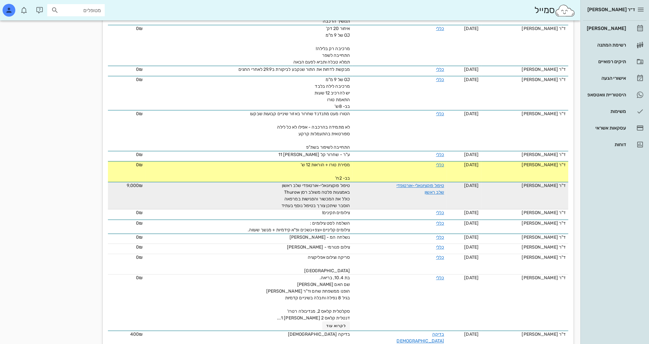
scroll to position [309, 0]
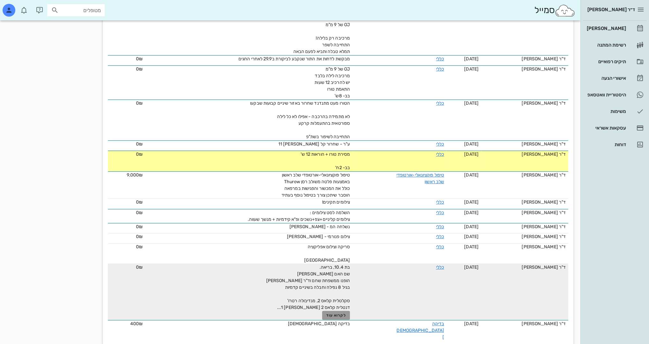
click at [338, 313] on span "לקרוא עוד" at bounding box center [336, 315] width 20 height 4
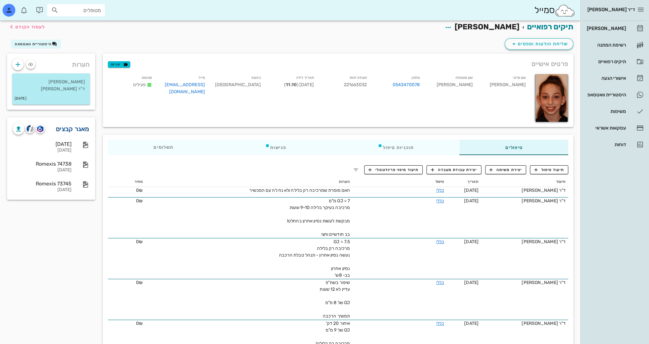
scroll to position [0, 0]
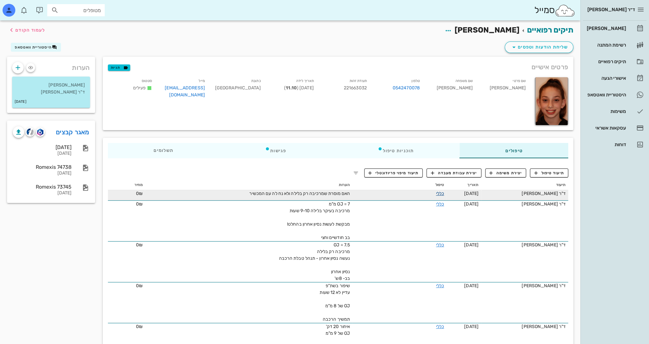
click at [436, 195] on link "כללי" at bounding box center [440, 193] width 8 height 5
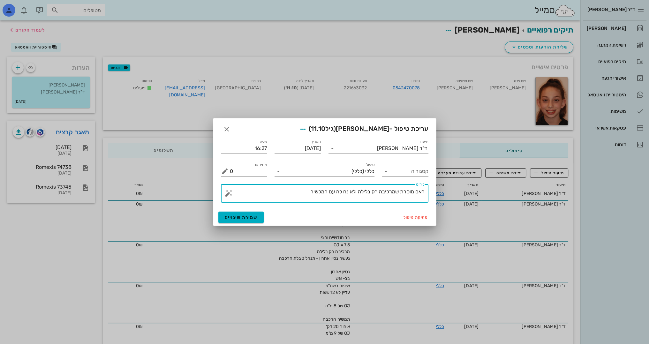
click at [302, 191] on textarea "האם מוסרת שמרכיבה רק בלילה ולא נח לה עם המכשיר" at bounding box center [327, 194] width 195 height 15
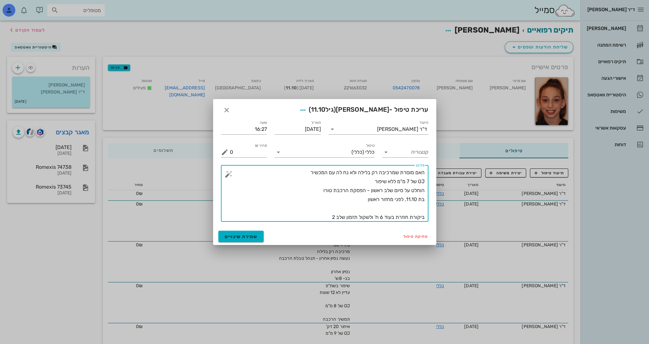
click at [312, 190] on textarea "האם מוסרת שמרכיבה רק בלילה ולא נח לה עם המכשיר OJ של 7 מ"מ ללא שיפור הוחלט על ס…" at bounding box center [327, 195] width 195 height 54
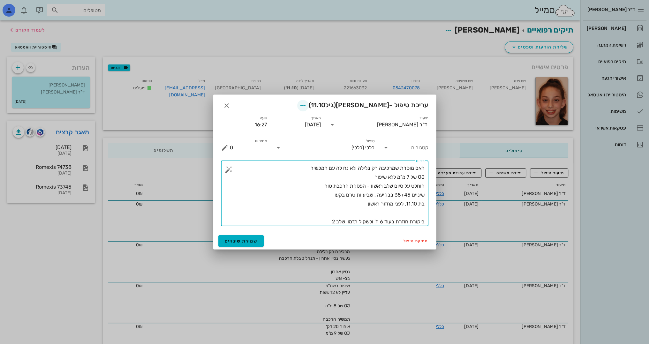
type textarea "האם מוסרת שמרכיבה רק בלילה ולא נח לה עם המכשיר OJ של 7 מ"מ ללא שיפור הוחלט על ס…"
click at [299, 105] on icon "button" at bounding box center [303, 106] width 8 height 8
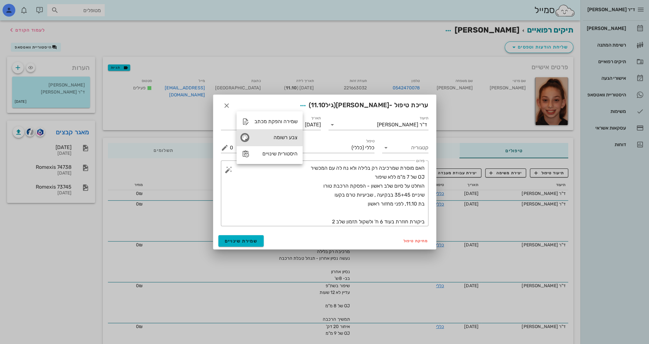
click at [291, 137] on div "צבע רשומה" at bounding box center [275, 137] width 43 height 6
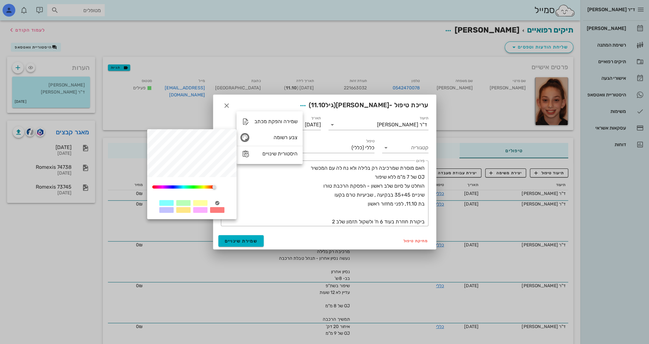
click at [182, 202] on div at bounding box center [183, 203] width 14 height 6
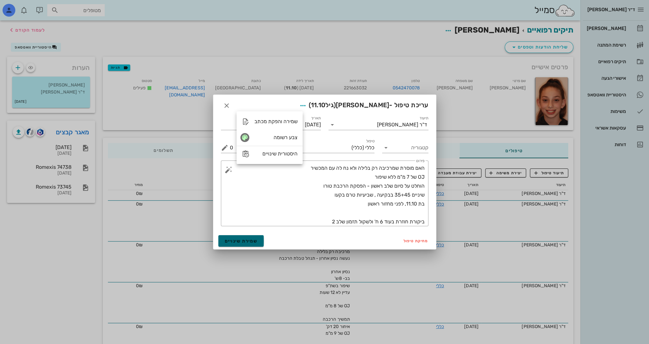
click at [237, 240] on span "שמירת שינויים" at bounding box center [241, 240] width 33 height 5
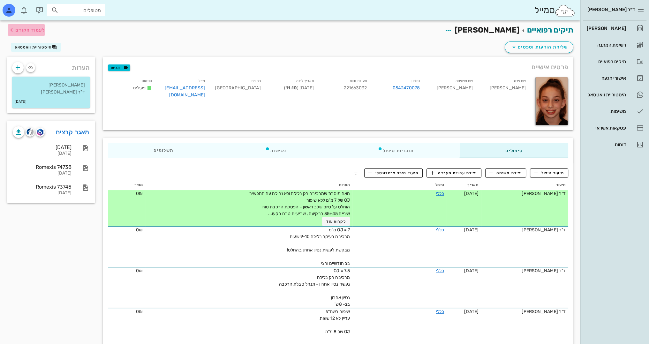
click at [23, 33] on span "לעמוד הקודם" at bounding box center [26, 30] width 37 height 8
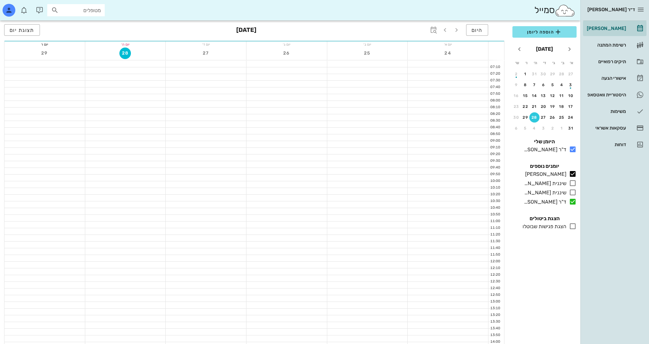
scroll to position [255, 0]
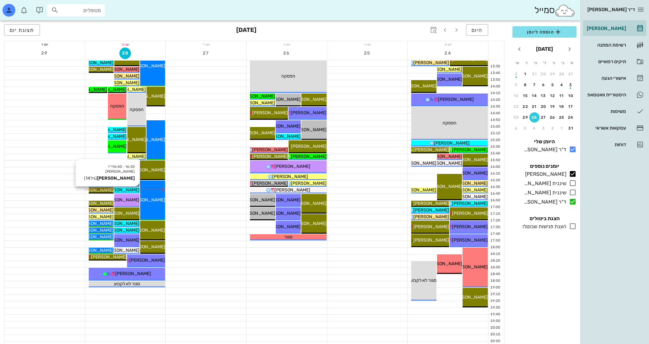
click at [127, 190] on span "[PERSON_NAME]" at bounding box center [122, 189] width 36 height 5
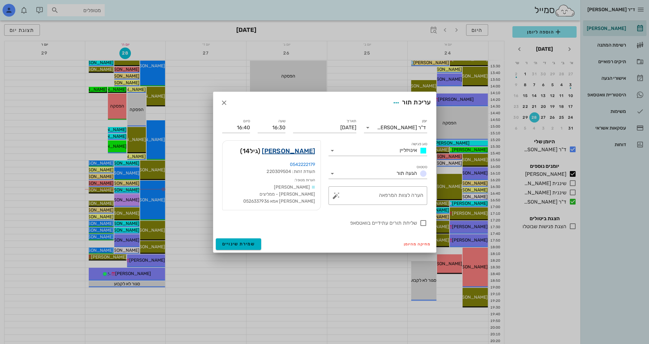
click at [303, 153] on link "[PERSON_NAME]" at bounding box center [288, 151] width 53 height 10
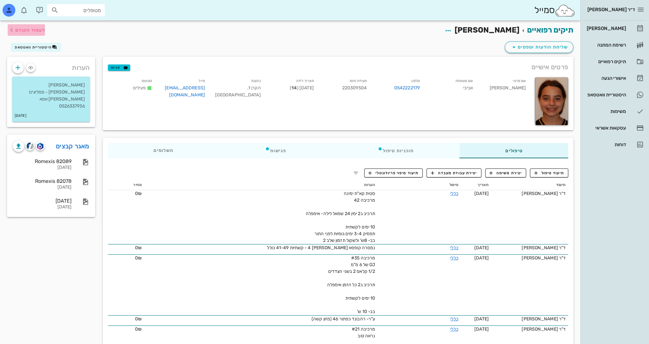
click at [34, 29] on span "לעמוד הקודם" at bounding box center [30, 29] width 30 height 5
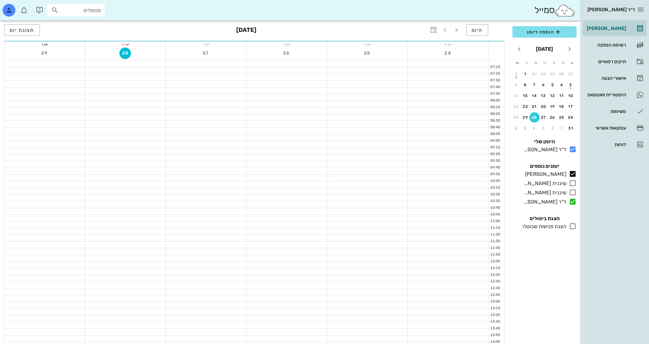
scroll to position [255, 0]
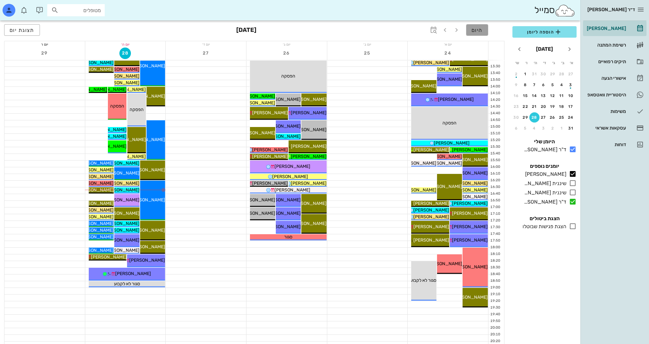
click at [482, 29] on span "היום" at bounding box center [476, 30] width 11 height 6
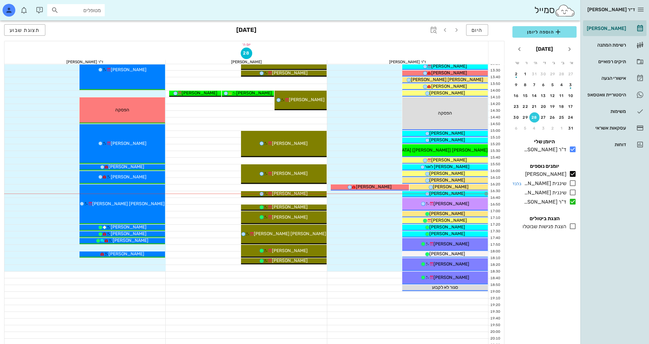
click at [572, 183] on icon at bounding box center [573, 183] width 8 height 8
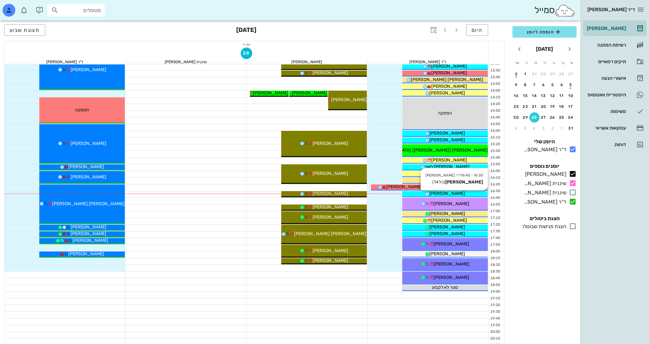
click at [460, 191] on div "[PERSON_NAME]" at bounding box center [445, 193] width 86 height 7
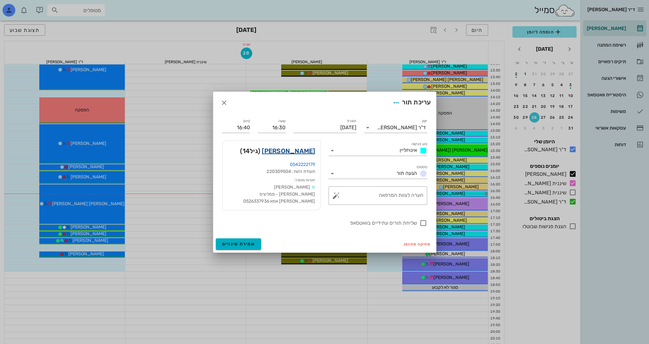
click at [301, 148] on link "[PERSON_NAME]" at bounding box center [288, 151] width 53 height 10
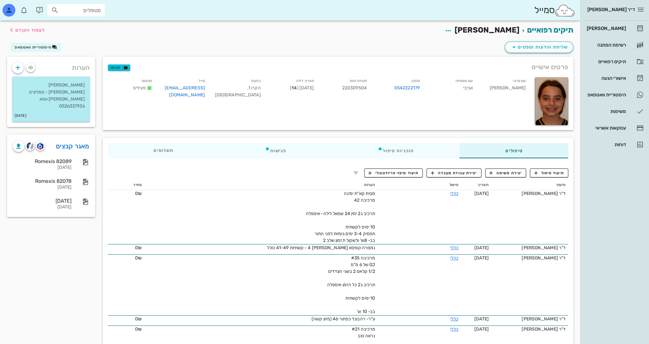
click at [54, 140] on div "מאגר קבצים" at bounding box center [51, 143] width 87 height 17
click at [64, 141] on link "מאגר קבצים" at bounding box center [73, 146] width 34 height 10
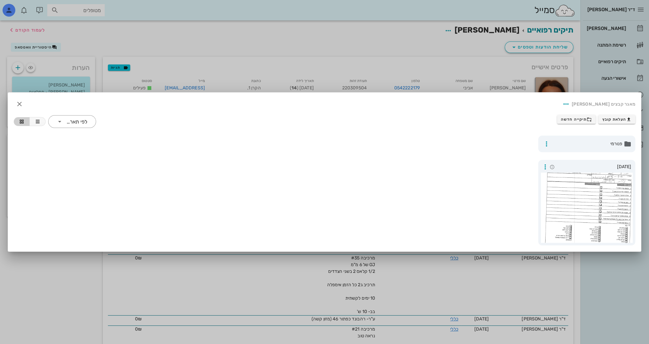
click at [167, 57] on div at bounding box center [324, 172] width 649 height 344
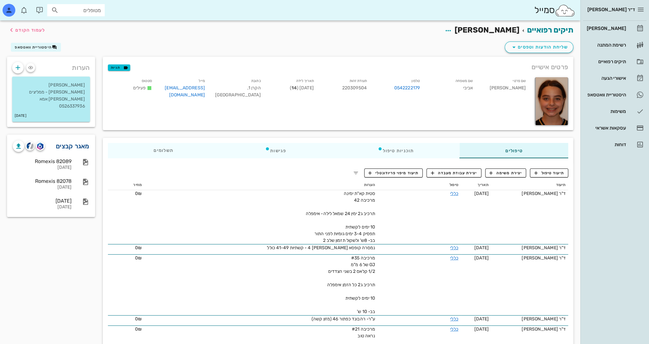
click at [60, 141] on link "מאגר קבצים" at bounding box center [73, 146] width 34 height 10
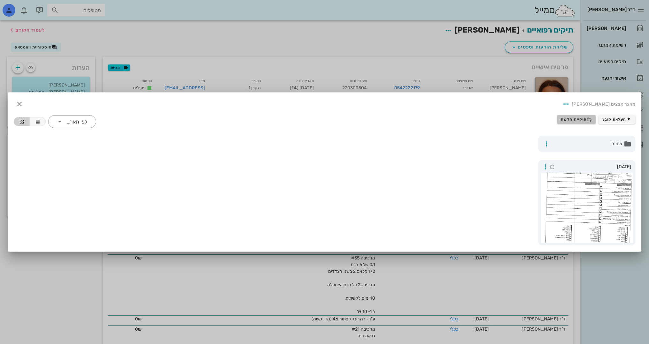
click at [573, 120] on span "תיקייה חדשה" at bounding box center [576, 119] width 31 height 5
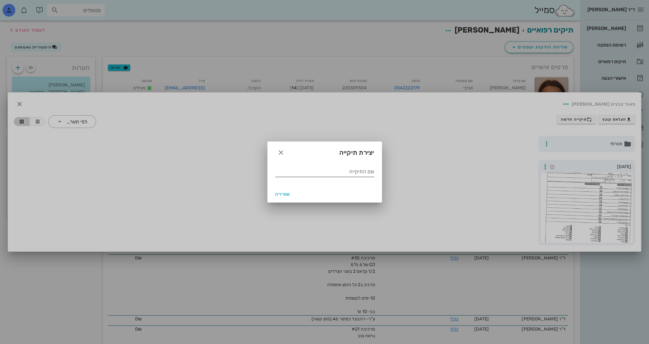
click at [371, 174] on input "שם התיקייה" at bounding box center [324, 172] width 99 height 10
type input "7.2024"
click at [278, 191] on button "שמירה" at bounding box center [283, 193] width 20 height 11
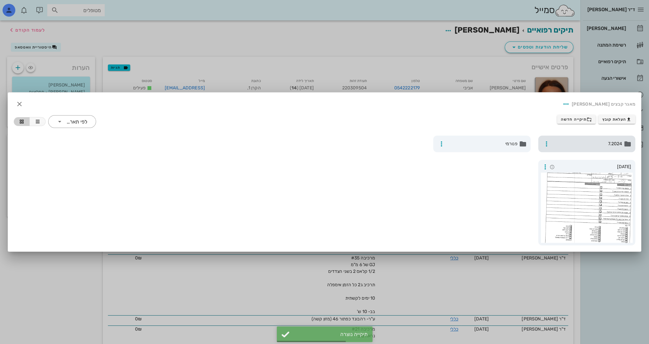
click at [606, 139] on div "7.2024" at bounding box center [586, 144] width 97 height 17
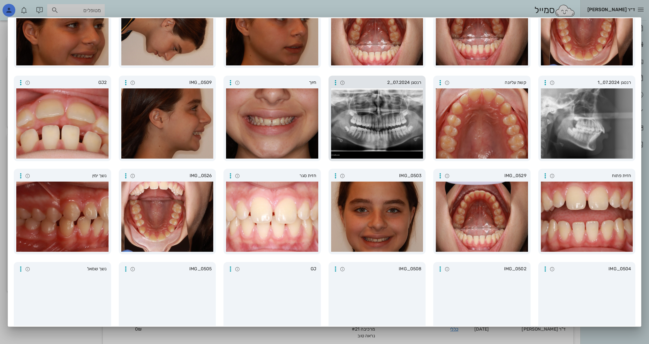
scroll to position [96, 0]
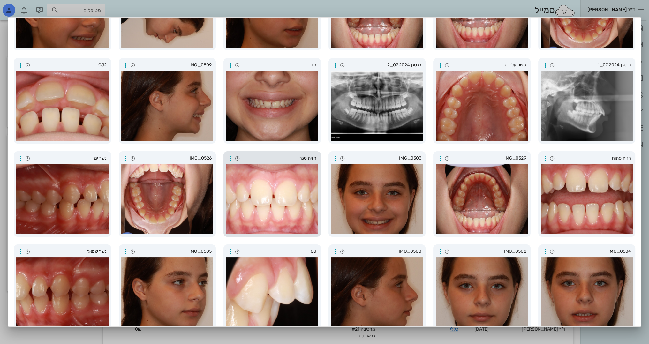
click at [284, 194] on div at bounding box center [272, 199] width 92 height 70
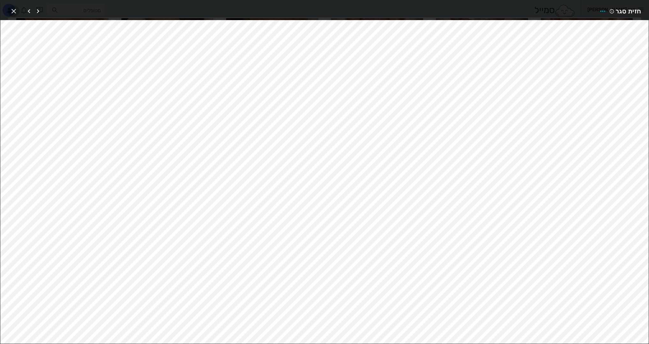
click at [11, 12] on icon "button" at bounding box center [14, 11] width 8 height 8
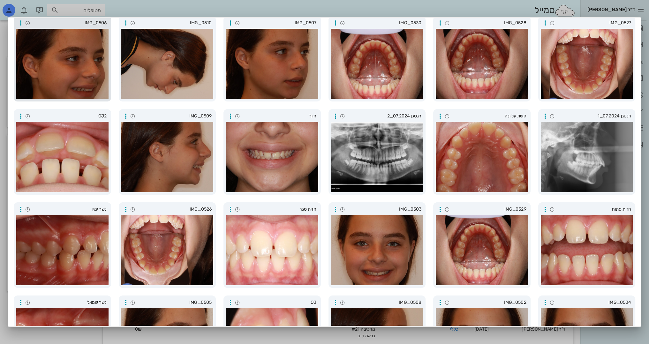
scroll to position [0, 0]
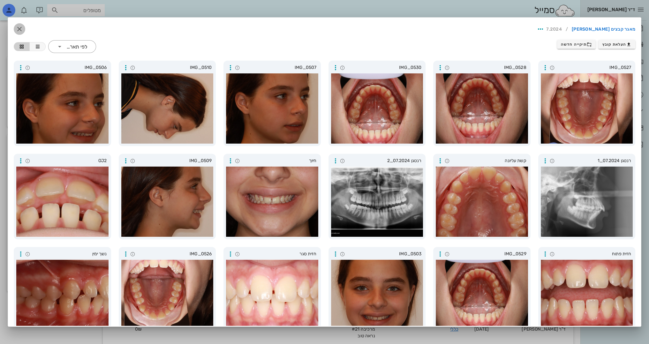
click at [23, 27] on icon "button" at bounding box center [20, 29] width 8 height 8
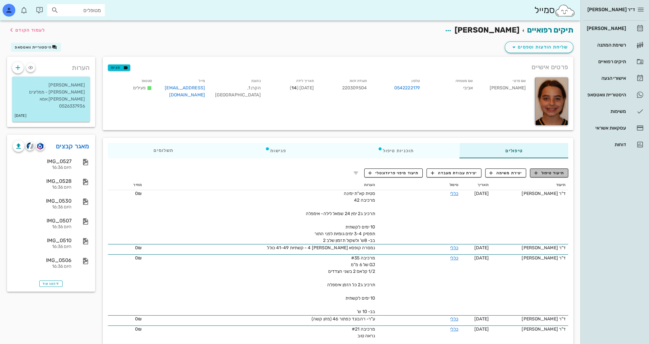
click at [557, 170] on span "תיעוד טיפול" at bounding box center [549, 173] width 30 height 6
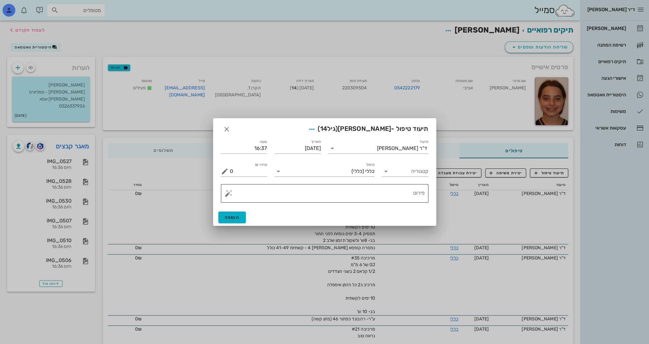
click at [404, 196] on textarea "פירוט" at bounding box center [327, 194] width 195 height 15
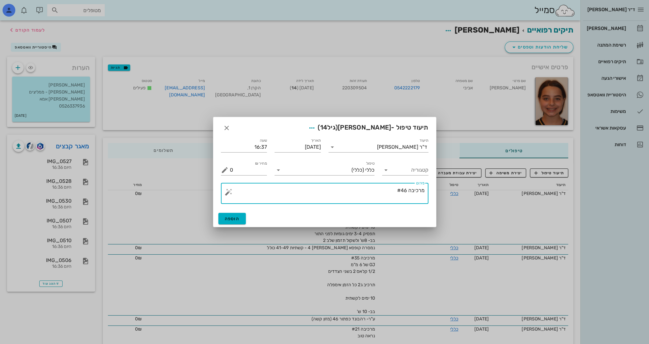
type textarea "מרכיבה #46"
click at [232, 221] on button "הוספה" at bounding box center [232, 218] width 28 height 11
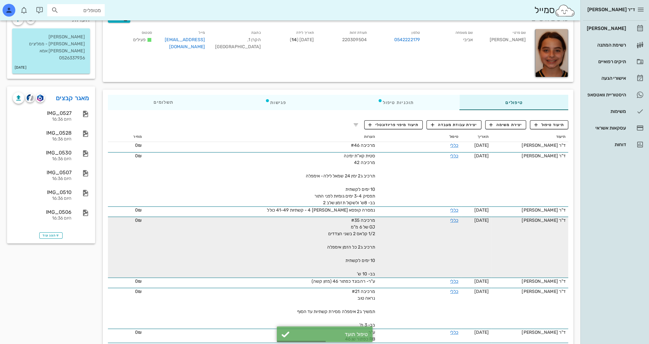
scroll to position [64, 0]
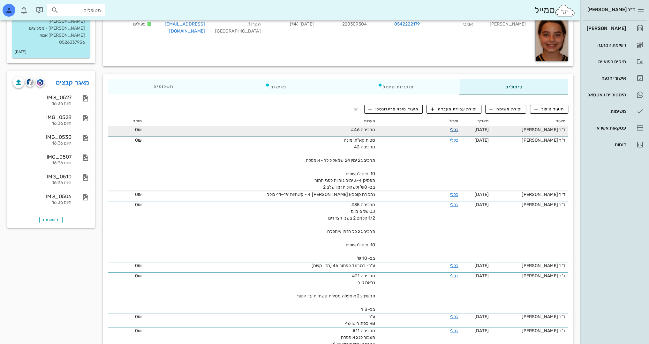
click at [450, 128] on link "כללי" at bounding box center [454, 129] width 8 height 5
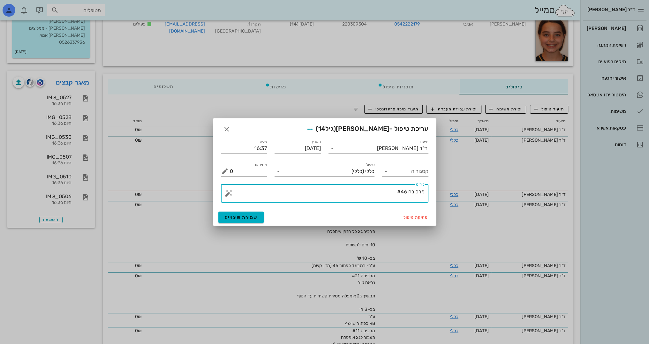
click at [385, 192] on textarea "מרכיבה #46" at bounding box center [327, 194] width 195 height 15
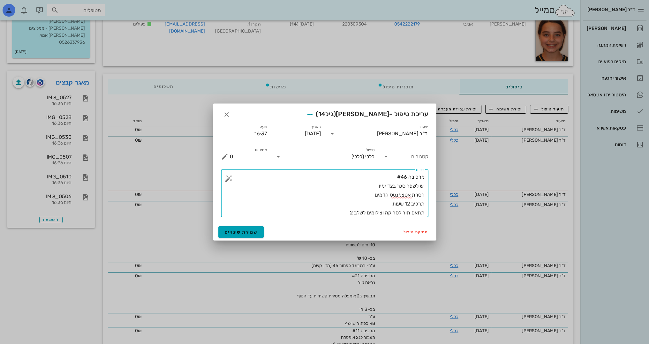
type textarea "מרכיבה #46 יש לשפר סגר בצד ימין הסרת אטצמנטס קדמים תרכיב 12 שעות תתאם תור לסריק…"
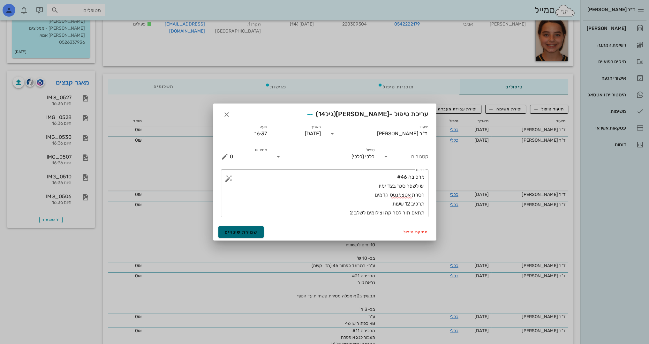
click at [235, 228] on button "שמירת שינויים" at bounding box center [241, 231] width 46 height 11
